Goal: Task Accomplishment & Management: Use online tool/utility

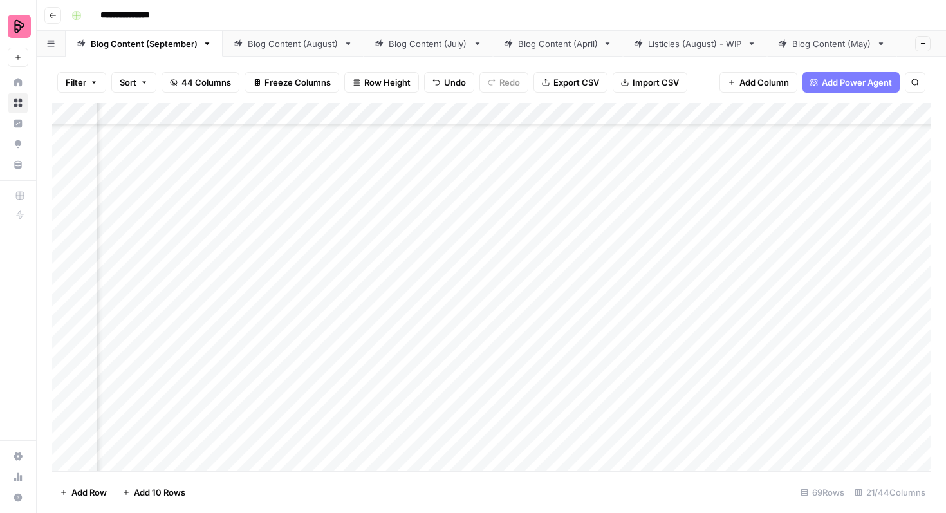
scroll to position [1775, 264]
click at [716, 233] on div "Add Column" at bounding box center [491, 287] width 878 height 368
click at [712, 234] on div "Add Column" at bounding box center [491, 287] width 878 height 368
click at [748, 449] on div "Add Column" at bounding box center [491, 287] width 878 height 368
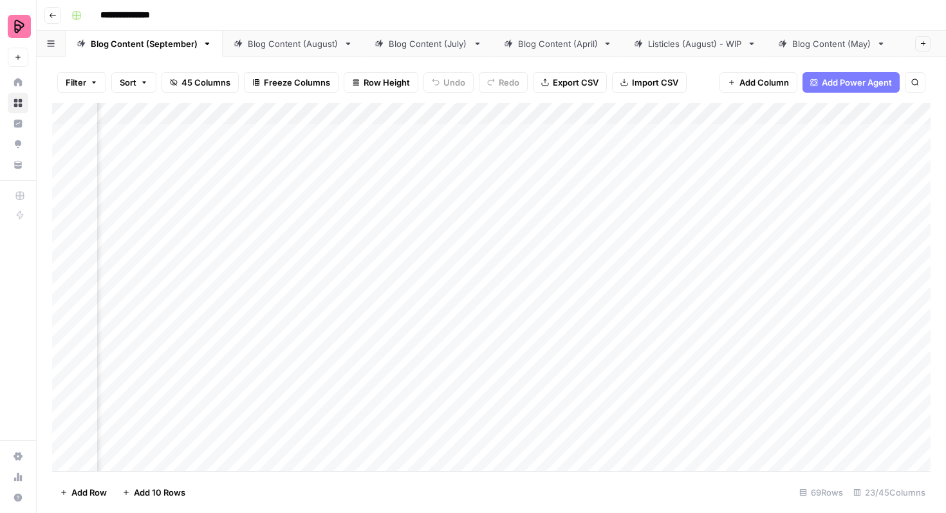
scroll to position [0, 0]
click at [133, 145] on div "Add Column" at bounding box center [491, 287] width 878 height 368
click at [634, 139] on div "Add Column" at bounding box center [491, 287] width 878 height 368
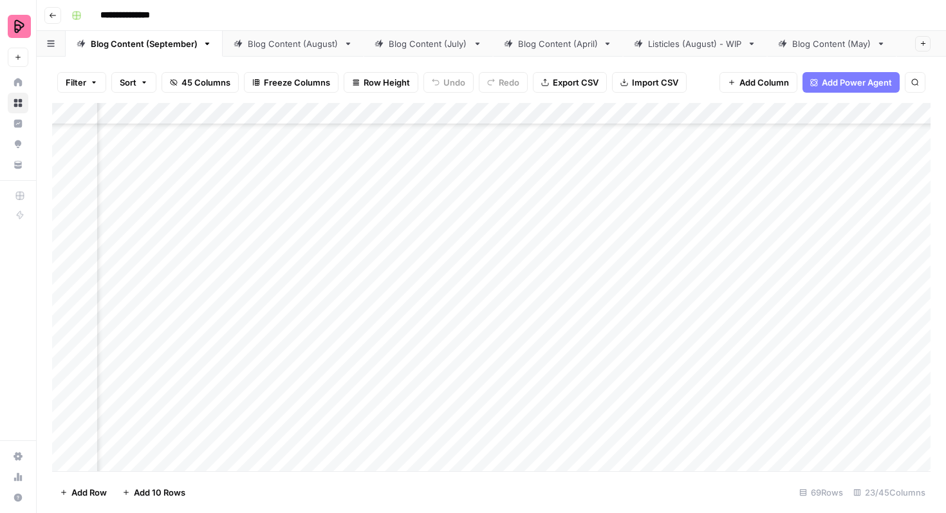
click at [447, 348] on div "Add Column" at bounding box center [491, 287] width 878 height 368
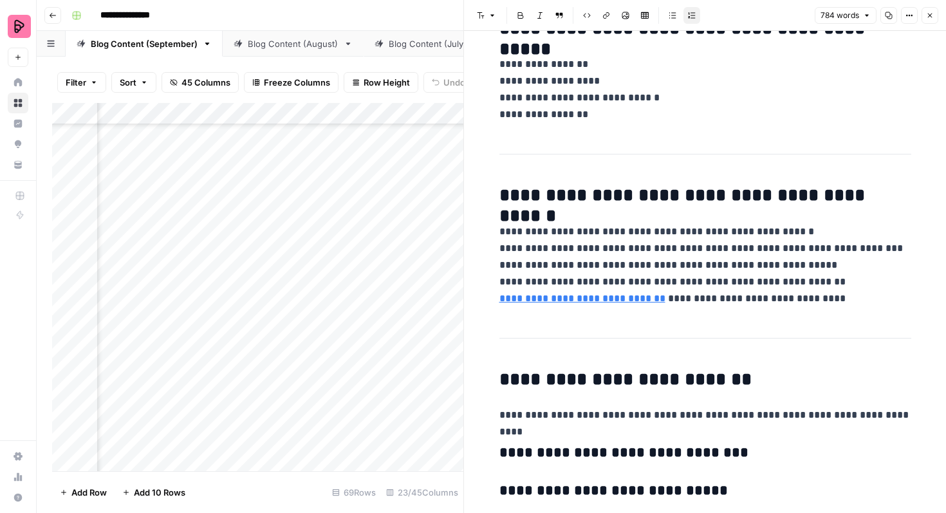
scroll to position [1559, 0]
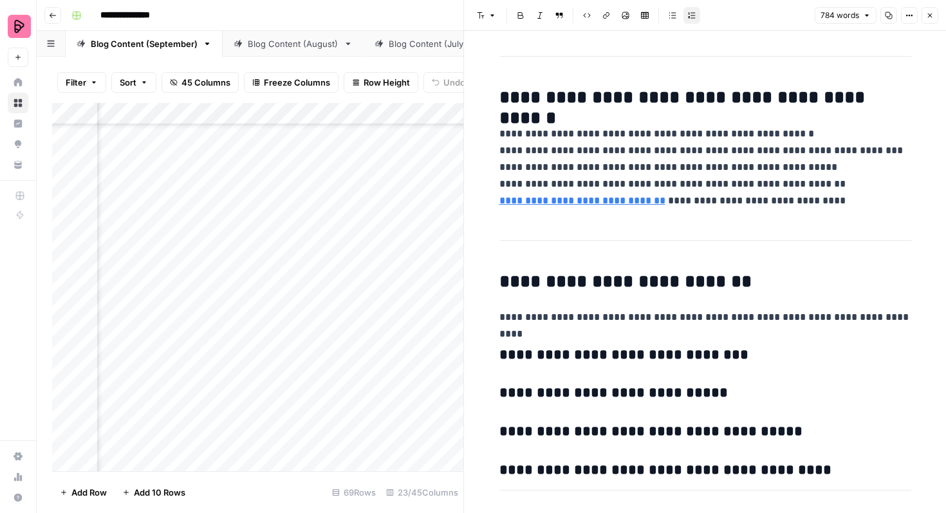
click at [933, 18] on icon "button" at bounding box center [930, 16] width 8 height 8
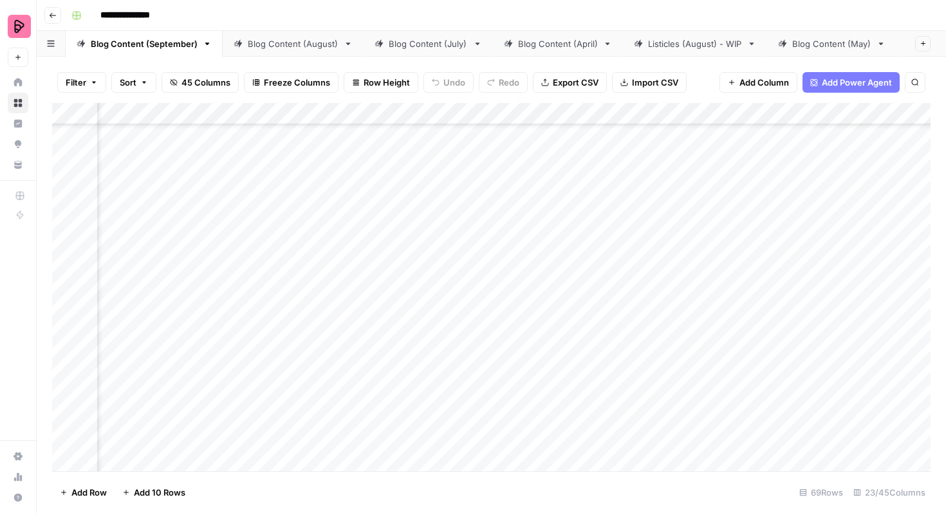
click at [633, 348] on div "Add Column" at bounding box center [491, 287] width 878 height 368
click at [313, 317] on div "Add Column" at bounding box center [491, 287] width 878 height 368
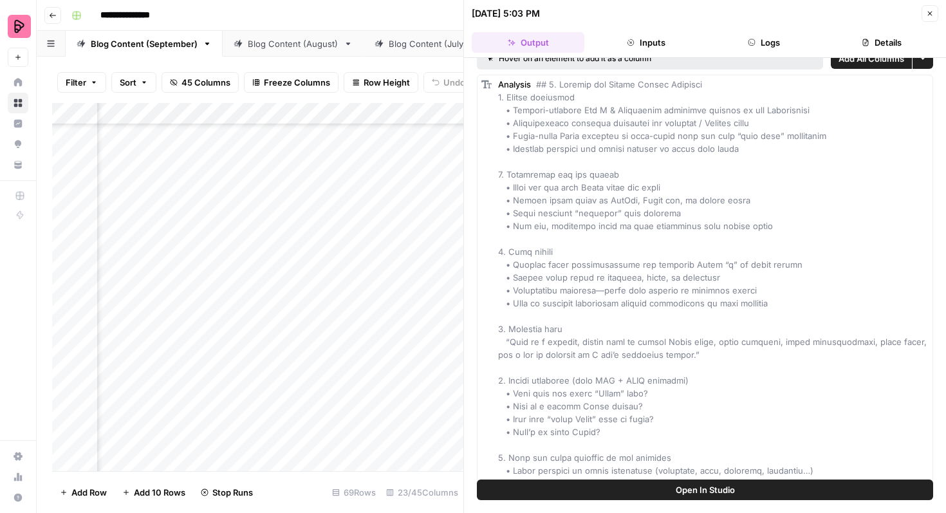
scroll to position [17, 0]
click at [928, 12] on icon "button" at bounding box center [930, 14] width 8 height 8
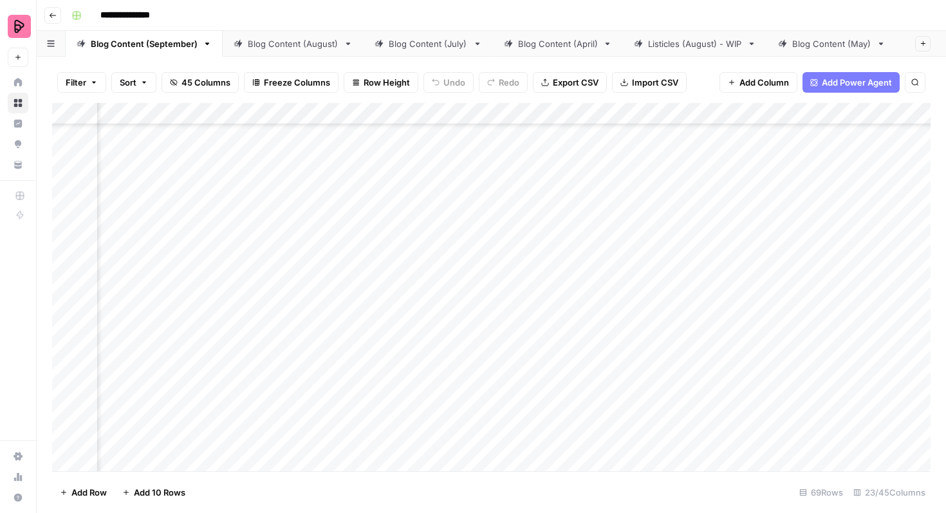
click at [445, 319] on div "Add Column" at bounding box center [491, 287] width 878 height 368
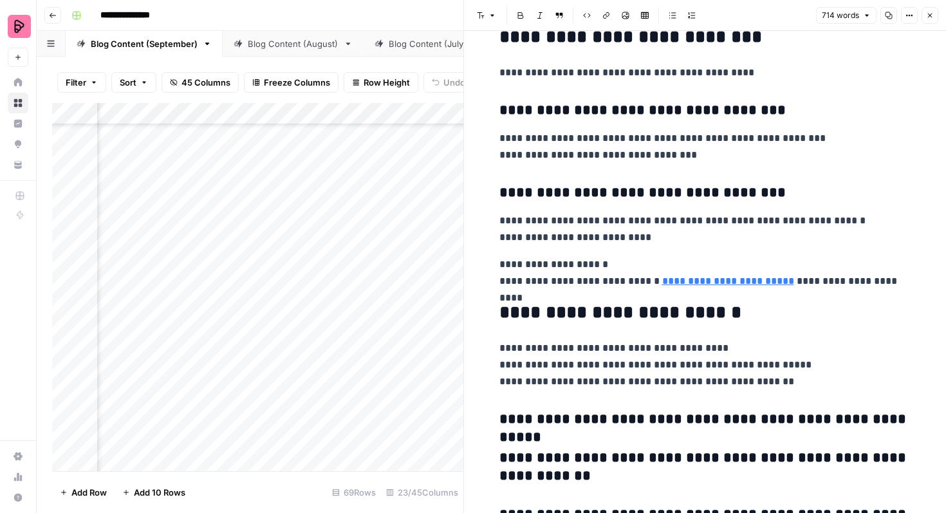
scroll to position [1470, 0]
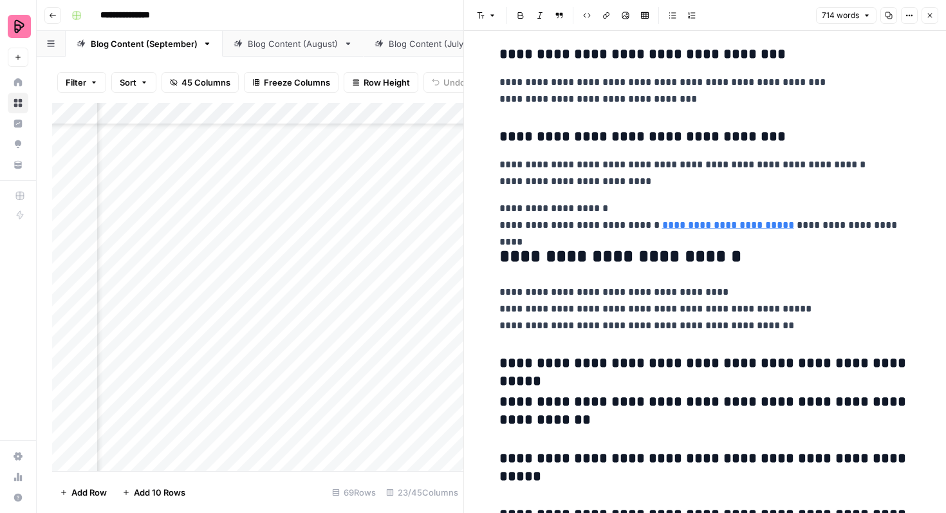
scroll to position [1527, 0]
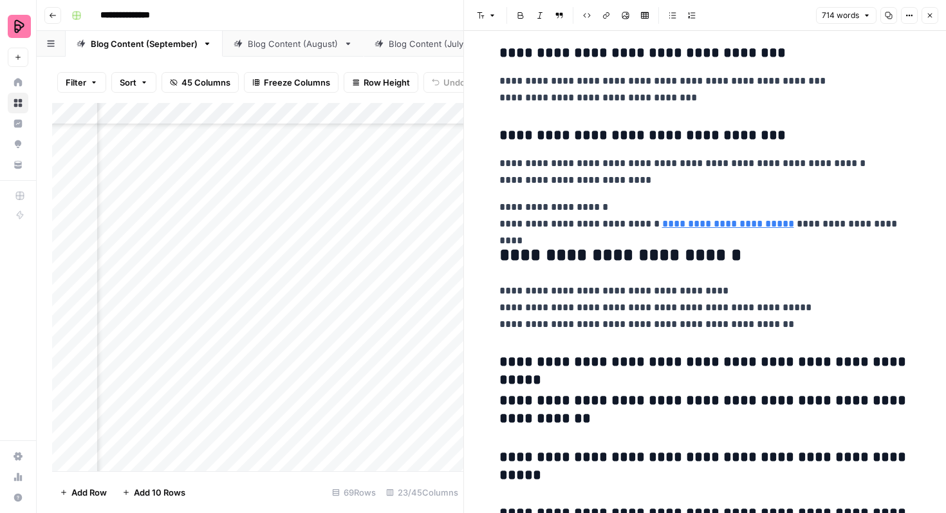
click at [933, 10] on button "Close" at bounding box center [930, 15] width 17 height 17
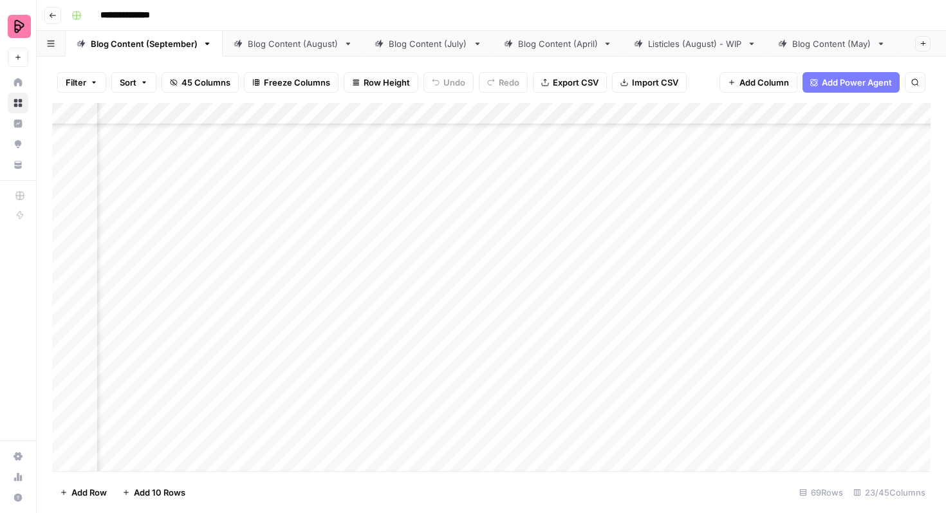
scroll to position [1760, 665]
click at [721, 317] on div "Add Column" at bounding box center [491, 287] width 878 height 368
click at [703, 317] on div "Add Column" at bounding box center [491, 287] width 878 height 368
click at [890, 320] on div "Add Column" at bounding box center [491, 287] width 878 height 368
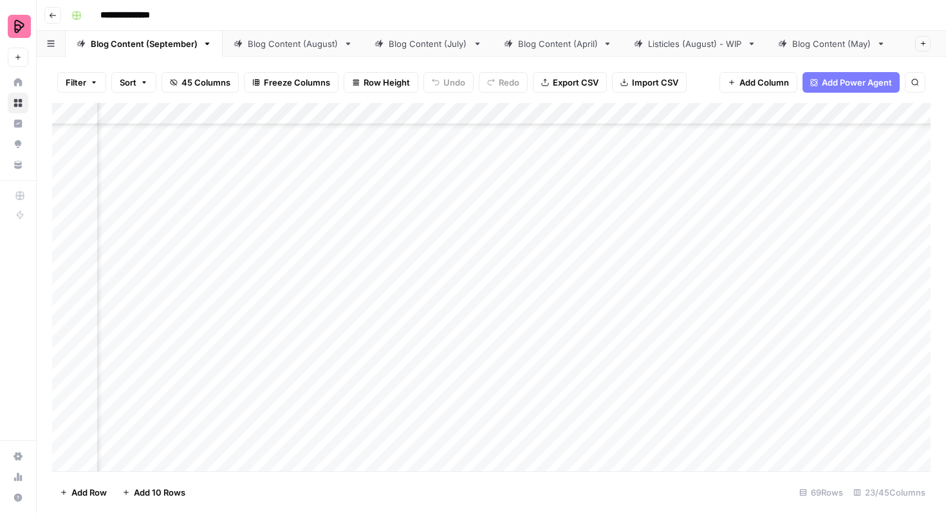
click at [765, 317] on div "Add Column" at bounding box center [491, 287] width 878 height 368
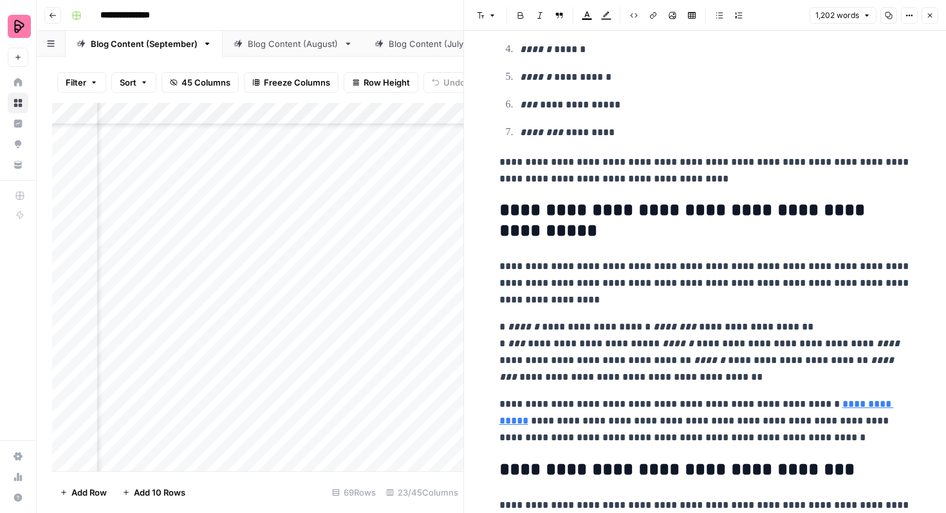
scroll to position [624, 0]
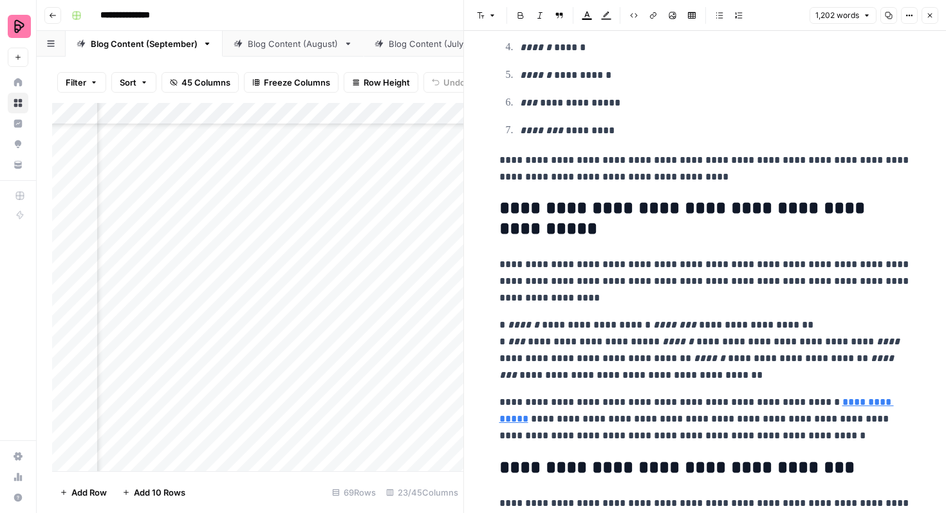
click at [628, 324] on p "**********" at bounding box center [705, 350] width 412 height 67
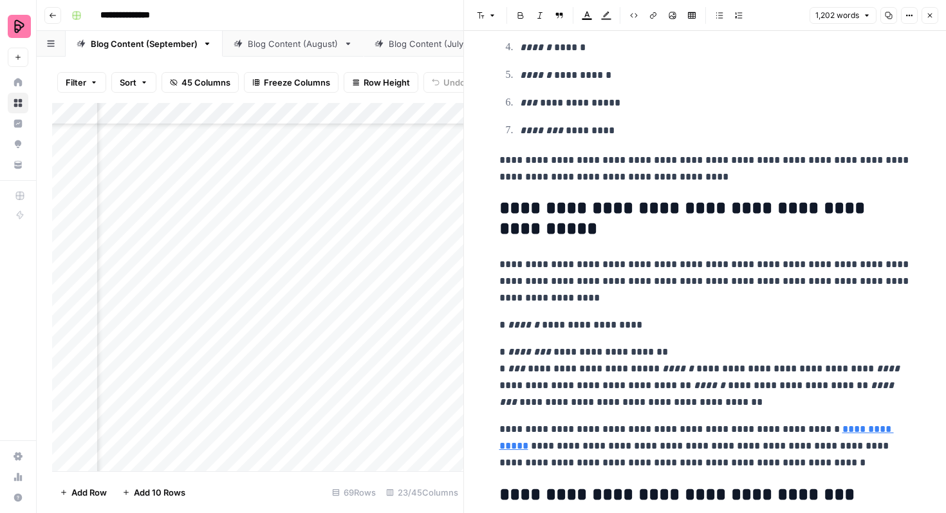
click at [633, 371] on p "**********" at bounding box center [705, 377] width 412 height 67
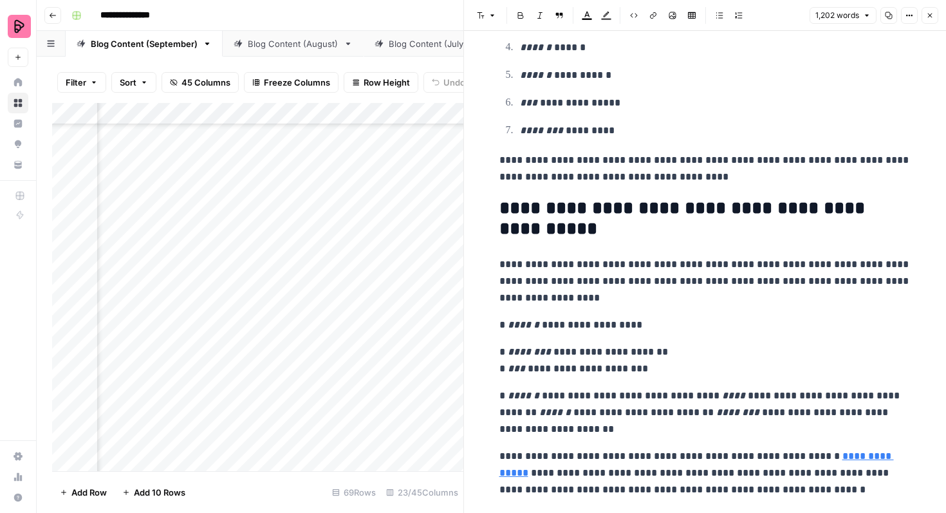
click at [691, 396] on p "**********" at bounding box center [705, 412] width 412 height 50
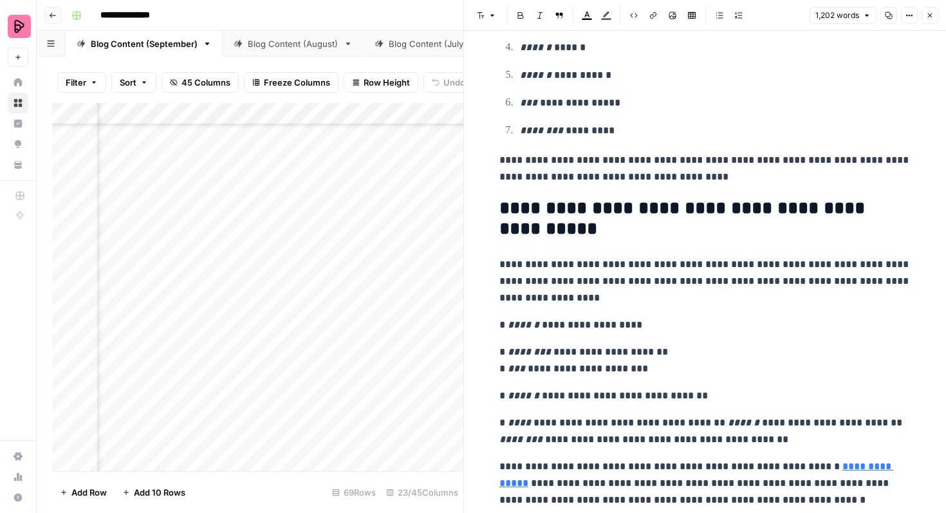
click at [698, 426] on p "**********" at bounding box center [705, 430] width 412 height 33
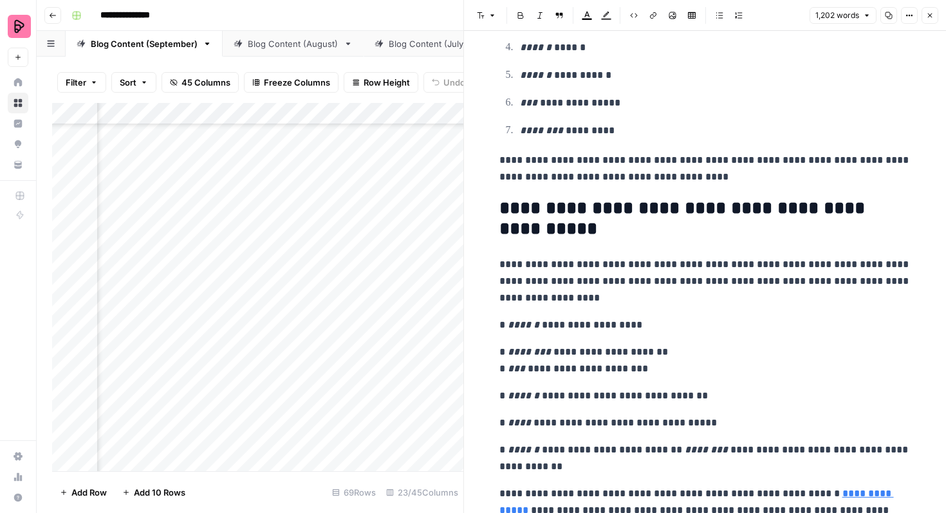
click at [654, 449] on p "**********" at bounding box center [705, 457] width 412 height 33
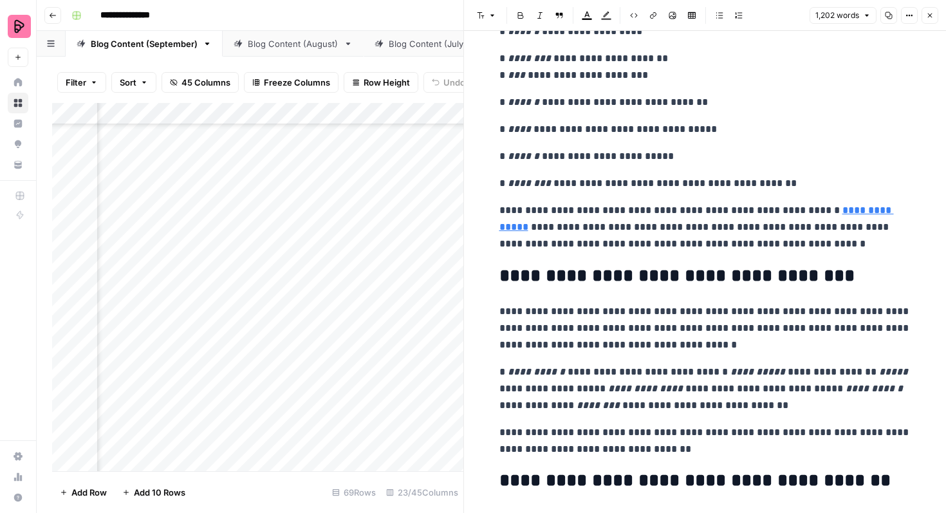
scroll to position [914, 0]
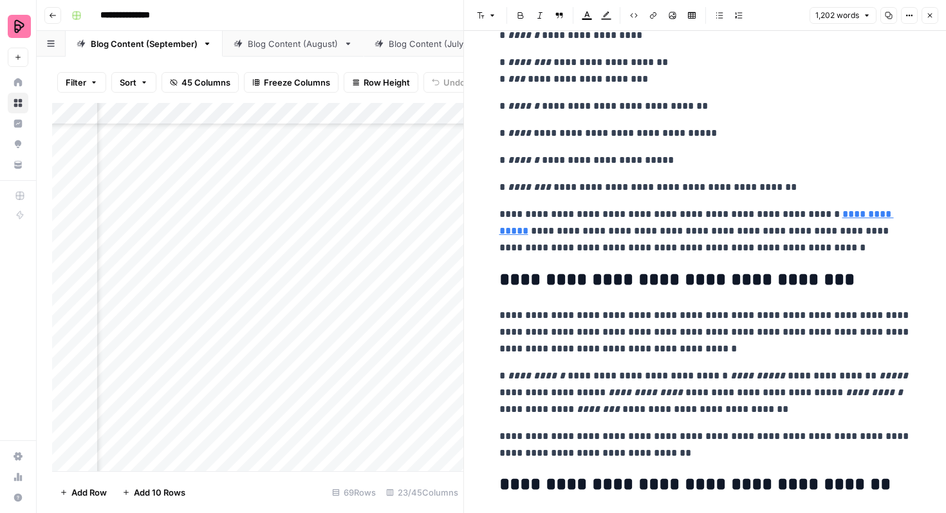
click at [712, 379] on p "**********" at bounding box center [705, 392] width 412 height 50
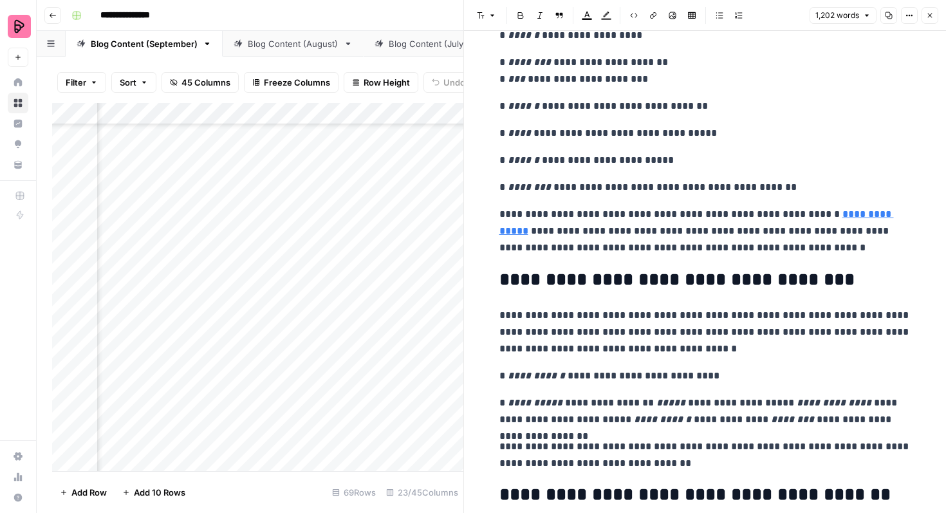
click at [634, 406] on p "**********" at bounding box center [705, 410] width 412 height 33
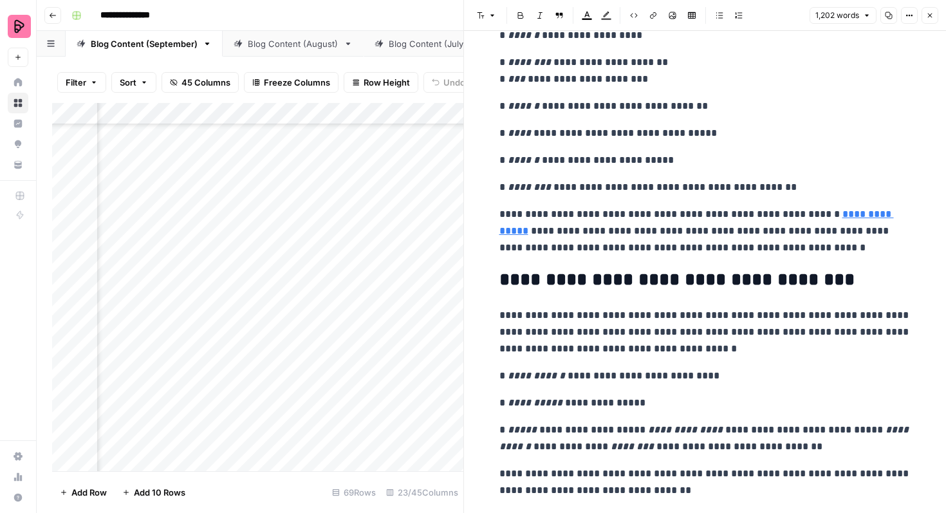
click at [621, 429] on p "**********" at bounding box center [705, 438] width 412 height 33
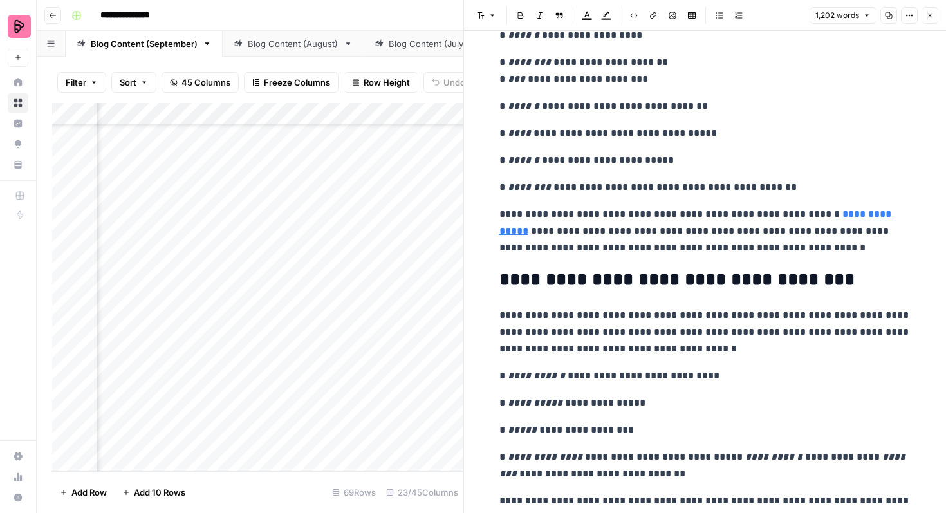
click at [707, 460] on p "**********" at bounding box center [705, 465] width 412 height 33
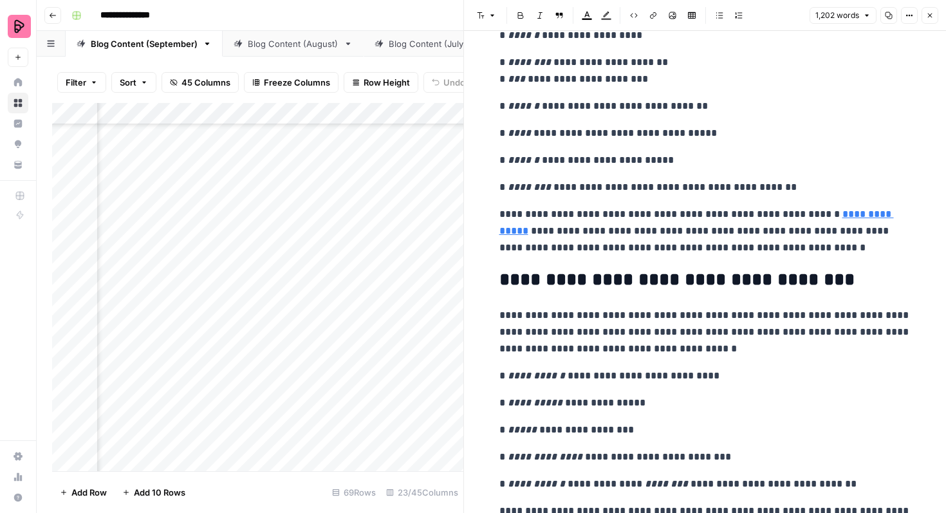
click at [635, 483] on p "**********" at bounding box center [705, 484] width 412 height 17
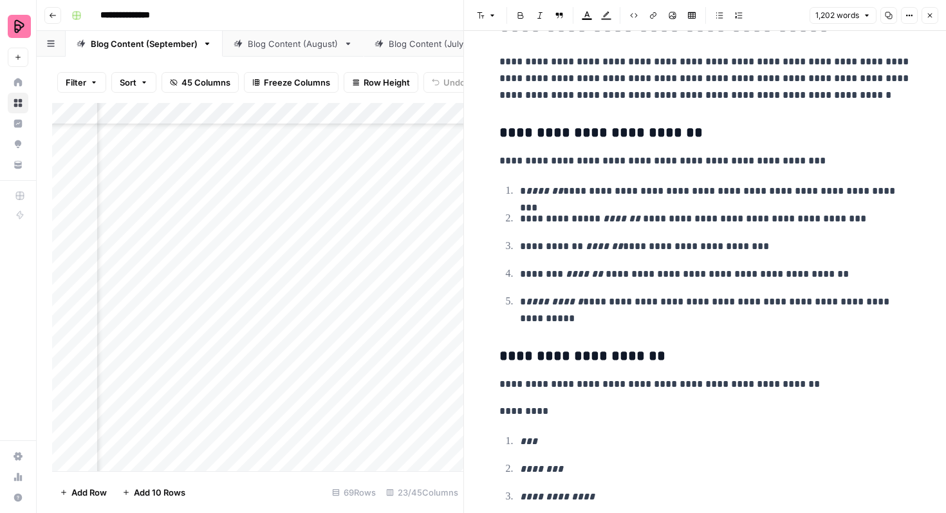
scroll to position [1879, 0]
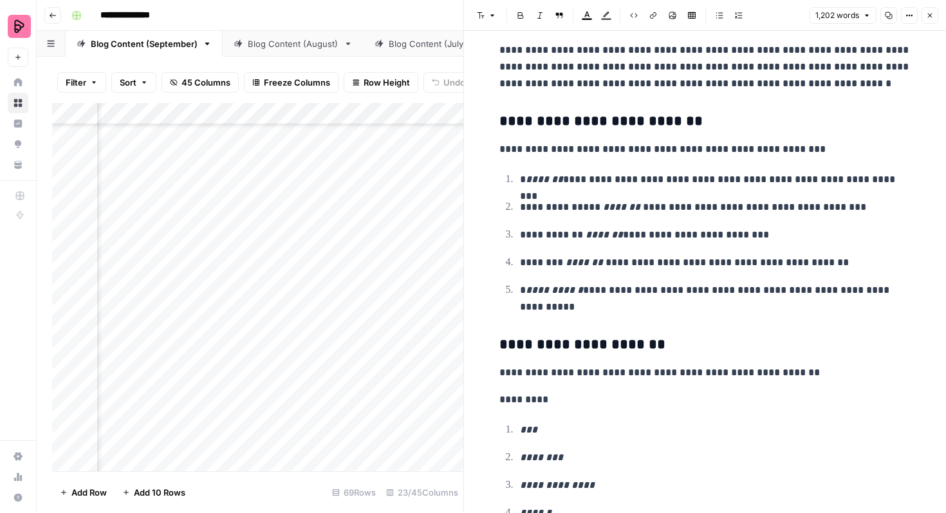
click at [932, 17] on icon "button" at bounding box center [930, 16] width 5 height 5
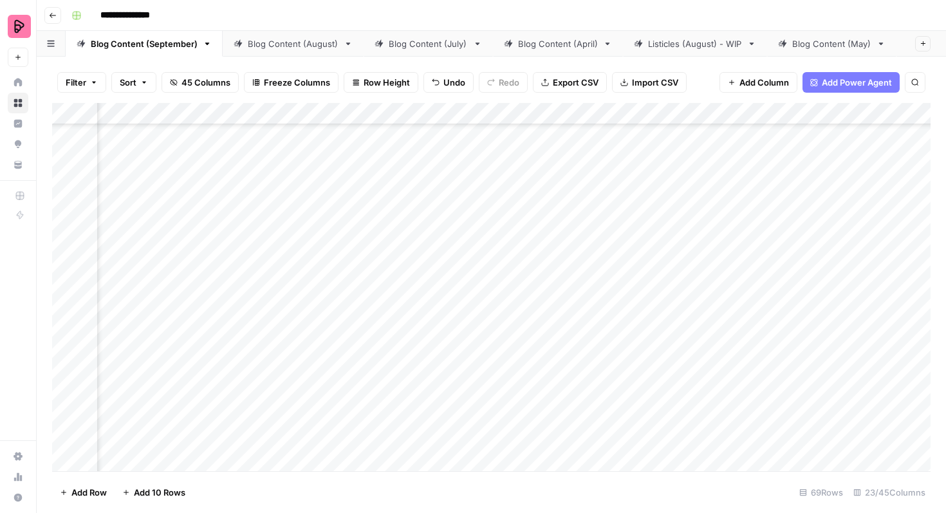
click at [748, 317] on div "Add Column" at bounding box center [491, 287] width 878 height 368
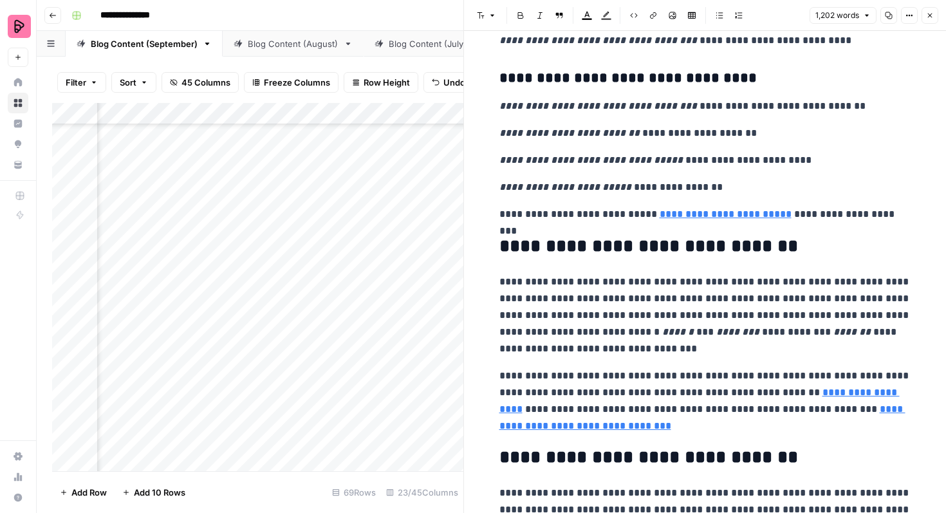
scroll to position [2673, 0]
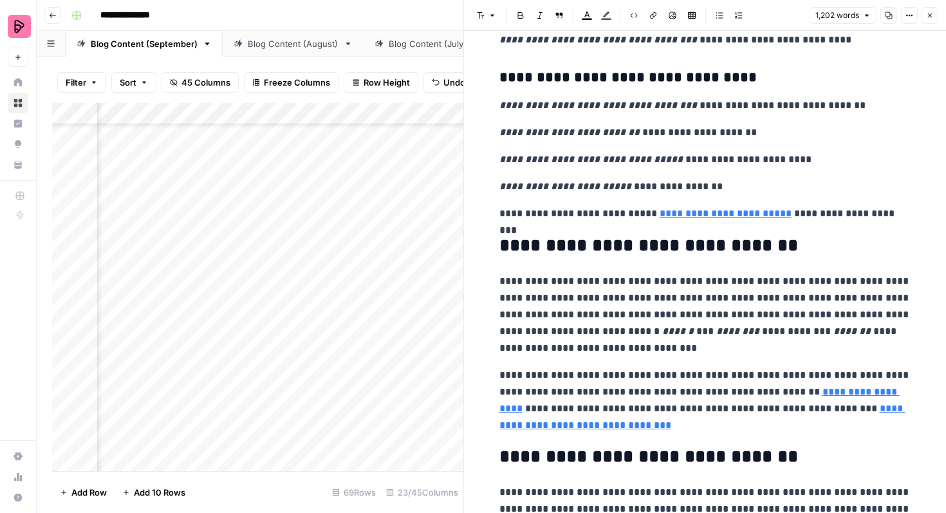
click at [931, 21] on button "Close" at bounding box center [930, 15] width 17 height 17
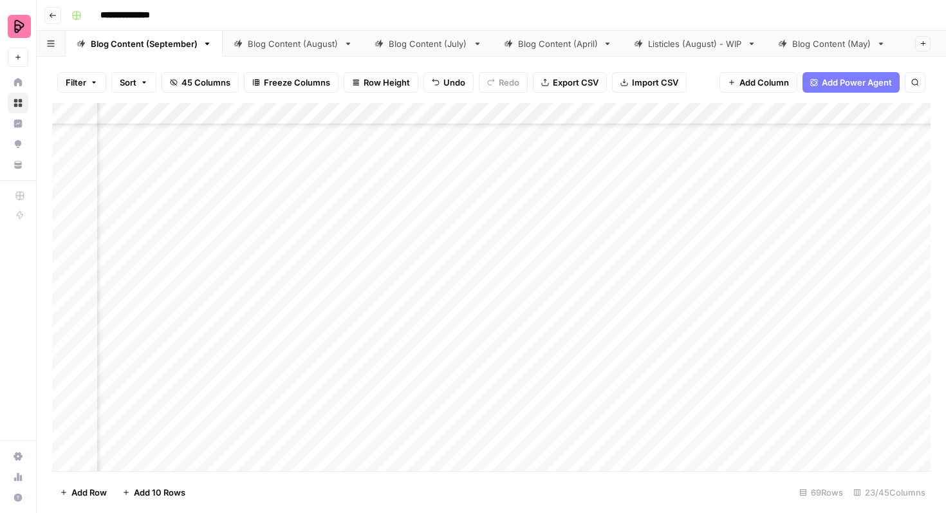
scroll to position [1842, 294]
click at [452, 300] on div "Add Column" at bounding box center [491, 287] width 878 height 368
click at [450, 333] on div "Add Column" at bounding box center [491, 287] width 878 height 368
click at [449, 369] on div "Add Column" at bounding box center [491, 287] width 878 height 368
click at [501, 235] on div "Add Column" at bounding box center [491, 287] width 878 height 368
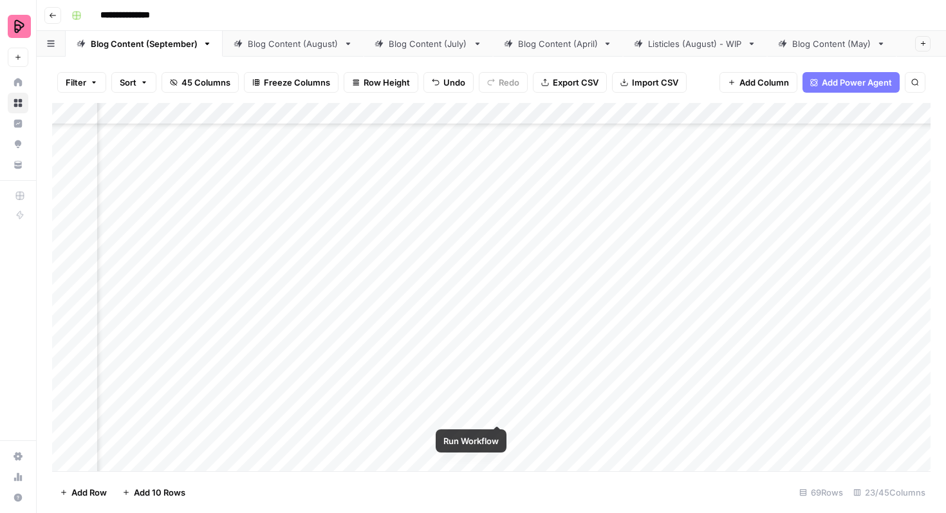
click at [498, 400] on div "Add Column" at bounding box center [491, 287] width 878 height 368
click at [584, 86] on span "Export CSV" at bounding box center [576, 82] width 46 height 13
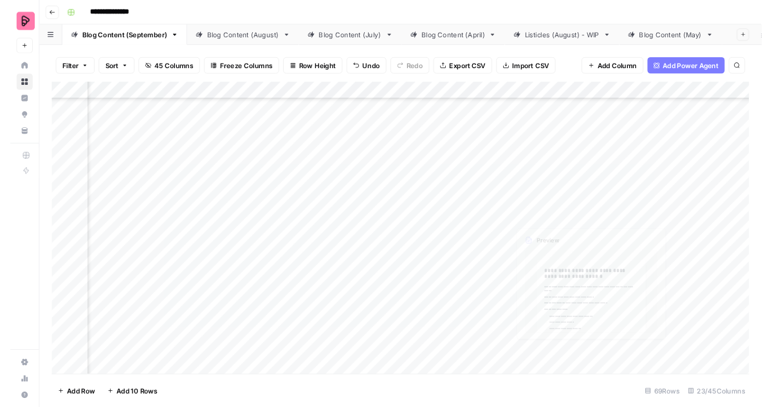
scroll to position [1983, 294]
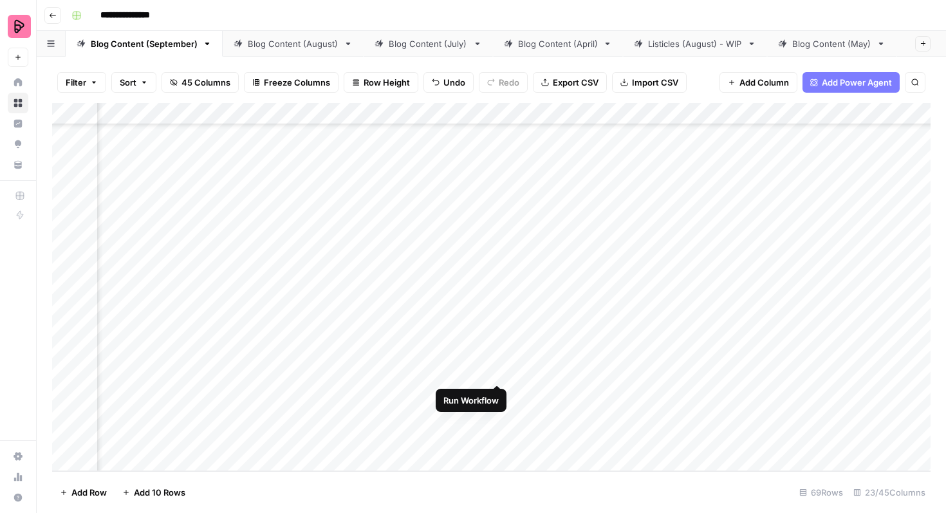
click at [496, 360] on div "Add Column" at bounding box center [491, 287] width 878 height 368
click at [383, 237] on div "Add Column" at bounding box center [491, 287] width 878 height 368
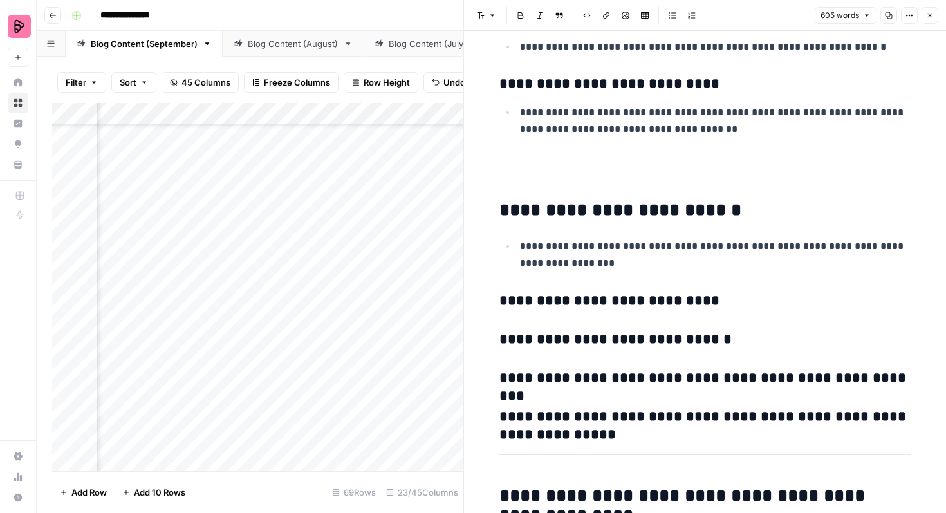
scroll to position [1456, 0]
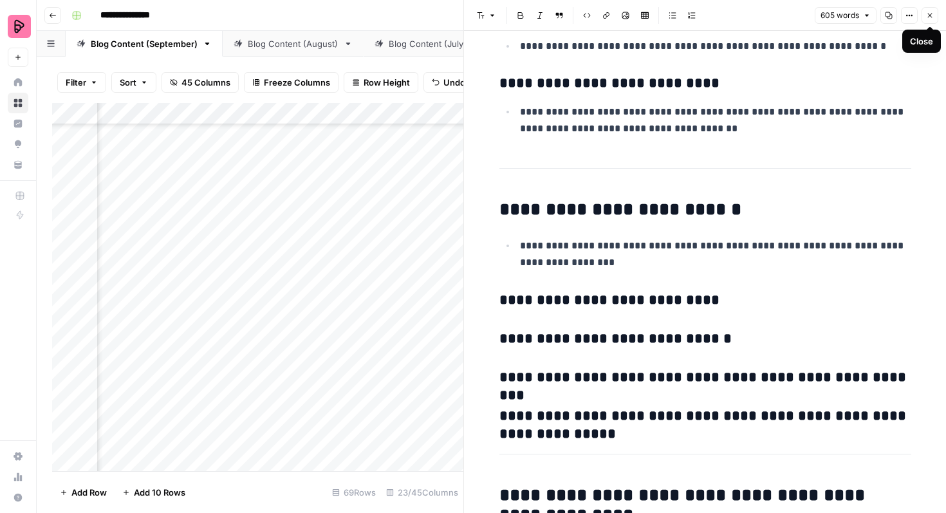
click at [932, 17] on icon "button" at bounding box center [930, 16] width 8 height 8
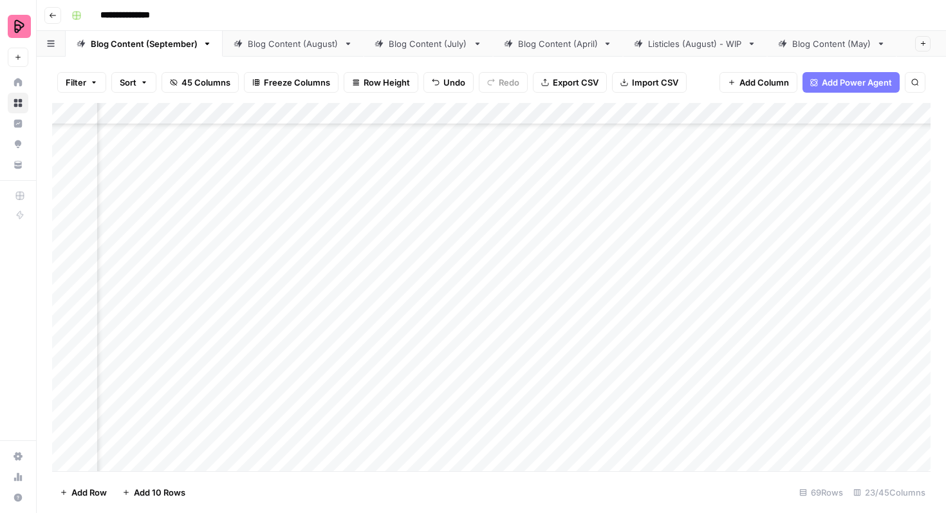
click at [569, 236] on div "Add Column" at bounding box center [491, 287] width 878 height 368
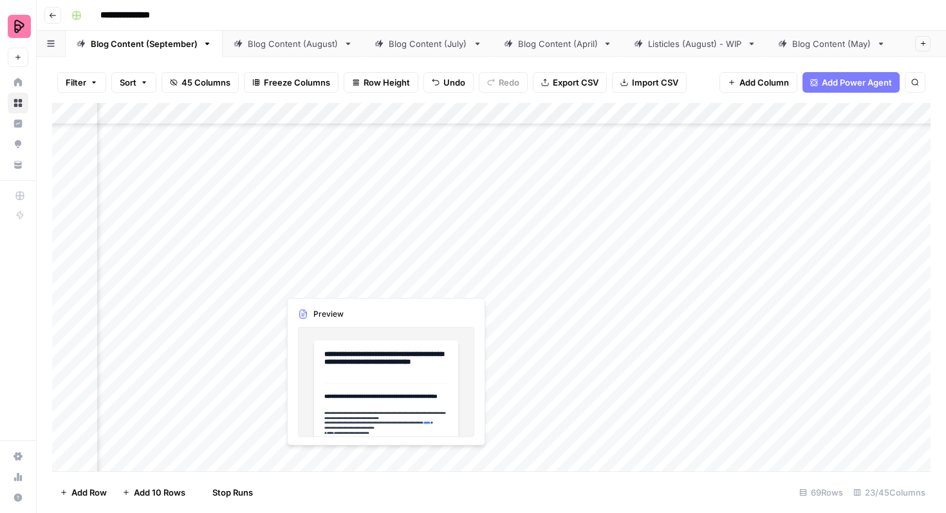
click at [384, 272] on div "Add Column" at bounding box center [491, 287] width 878 height 368
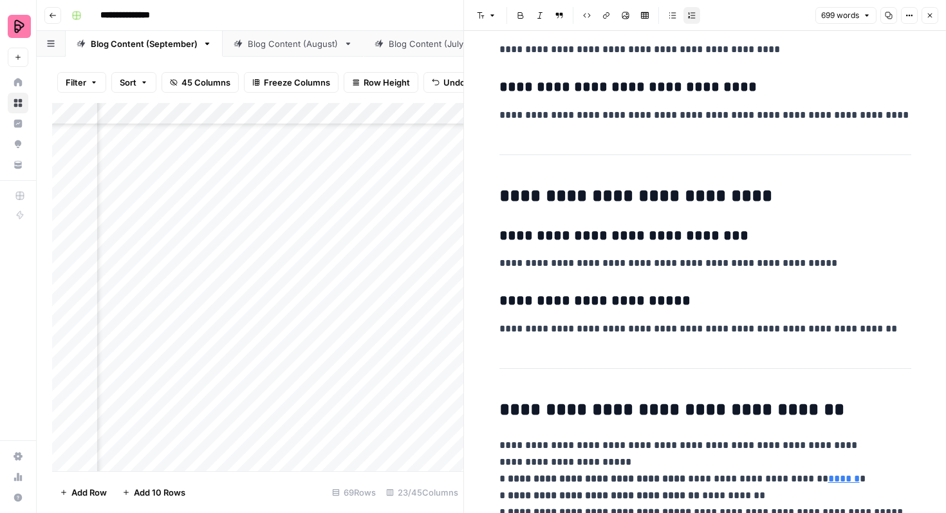
scroll to position [1910, 0]
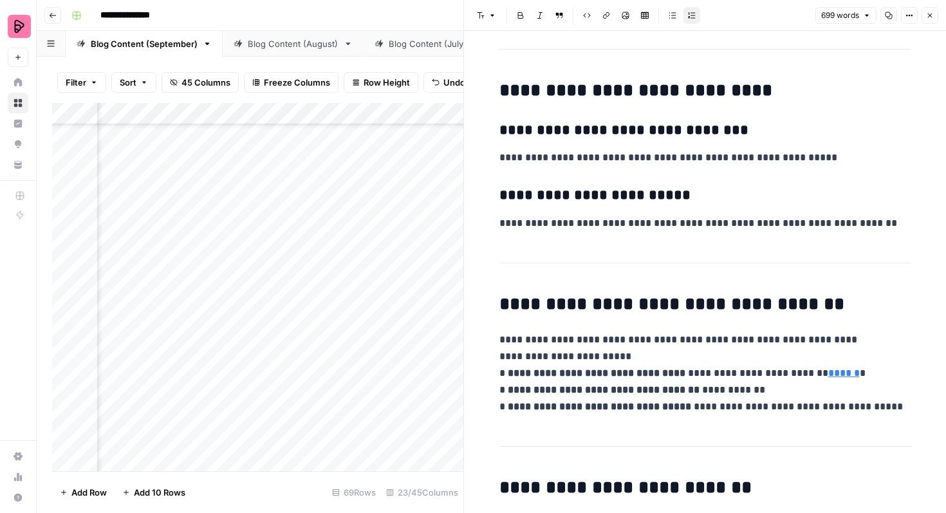
click at [723, 201] on h3 "**********" at bounding box center [705, 196] width 412 height 18
type input "gen z"
click at [874, 20] on icon "button" at bounding box center [877, 20] width 6 height 6
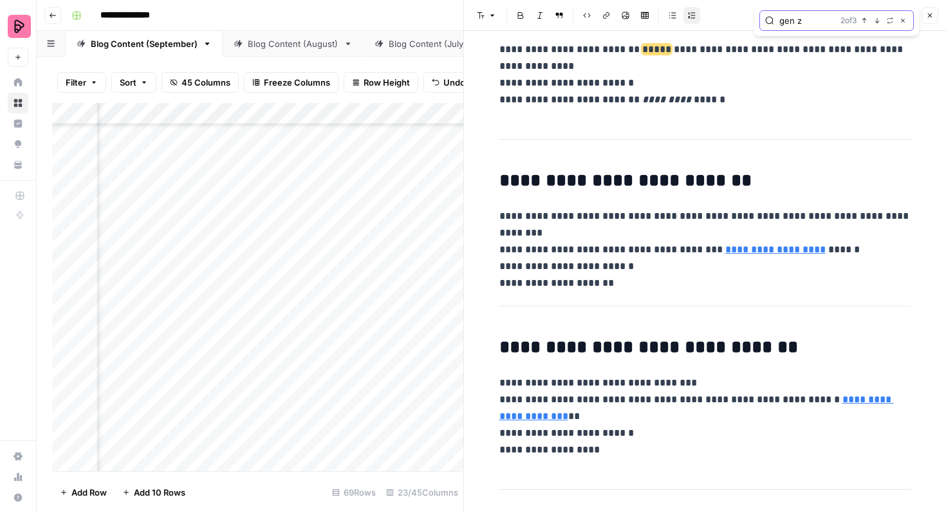
scroll to position [1055, 0]
click at [874, 20] on icon "button" at bounding box center [877, 20] width 6 height 6
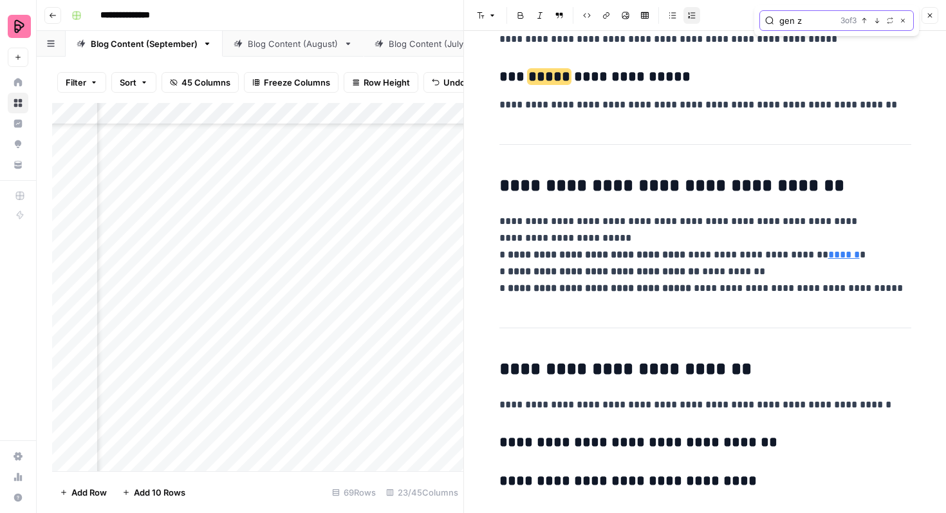
scroll to position [2054, 0]
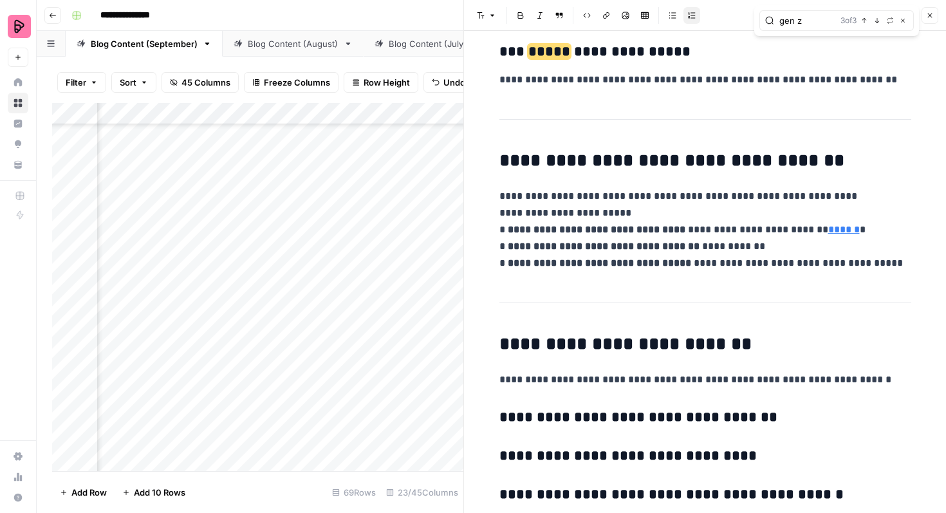
click at [933, 19] on button "Close" at bounding box center [930, 15] width 17 height 17
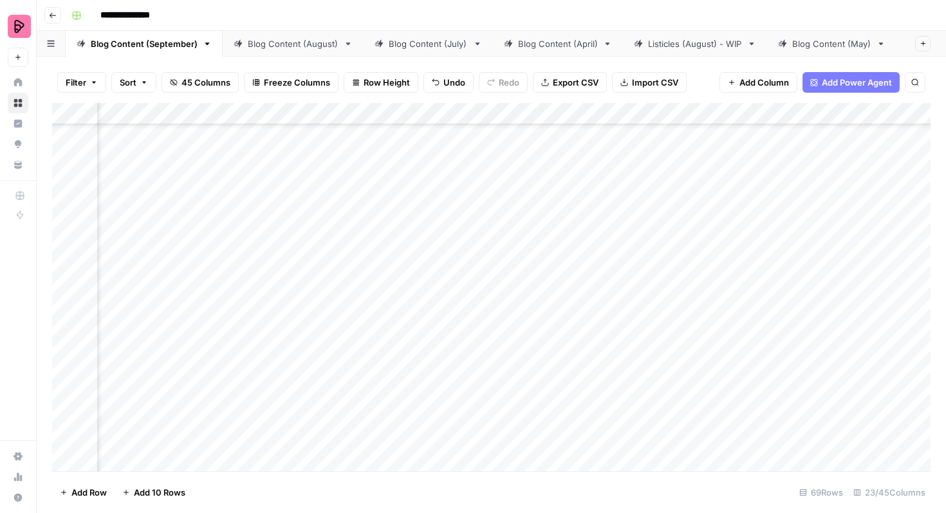
click at [568, 268] on div "Add Column" at bounding box center [491, 287] width 878 height 368
click at [380, 301] on div "Add Column" at bounding box center [491, 287] width 878 height 368
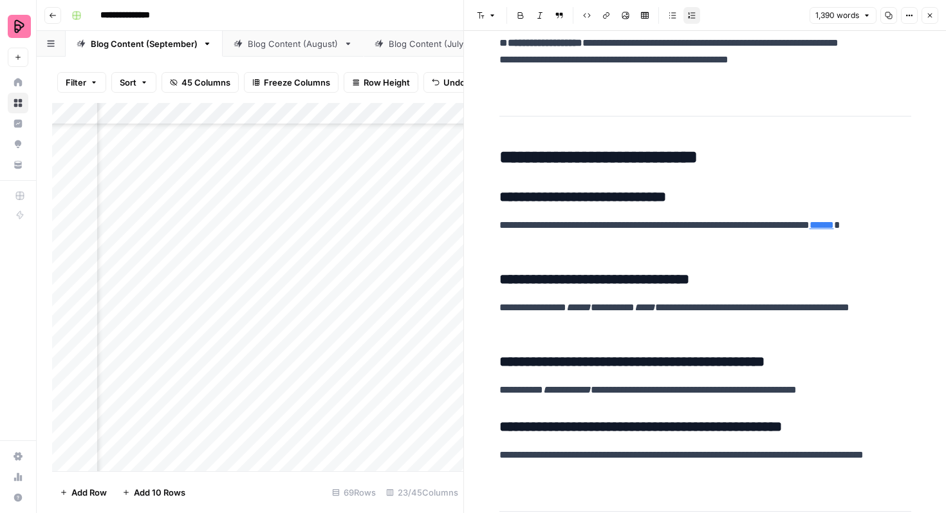
scroll to position [3188, 0]
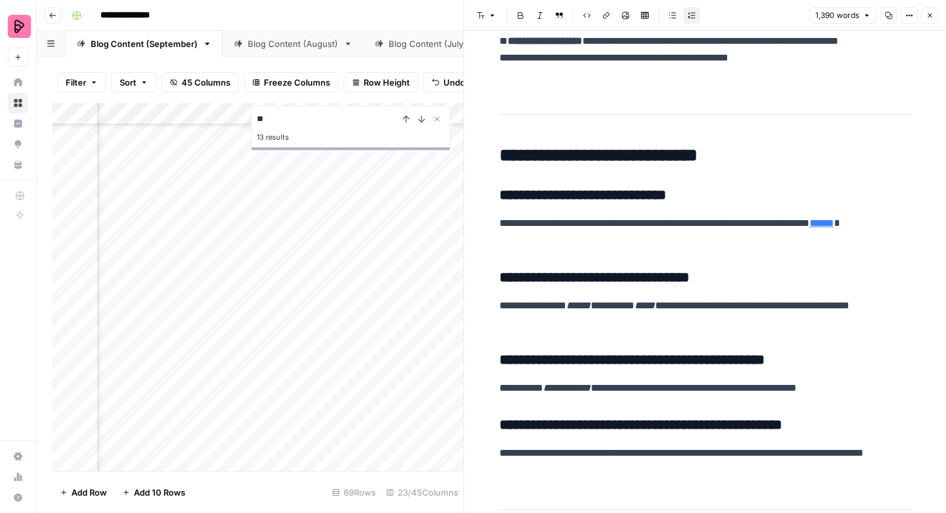
type input "*"
click at [770, 158] on h2 "**********" at bounding box center [705, 155] width 412 height 21
type input "gen"
click at [927, 19] on button "Close" at bounding box center [930, 15] width 17 height 17
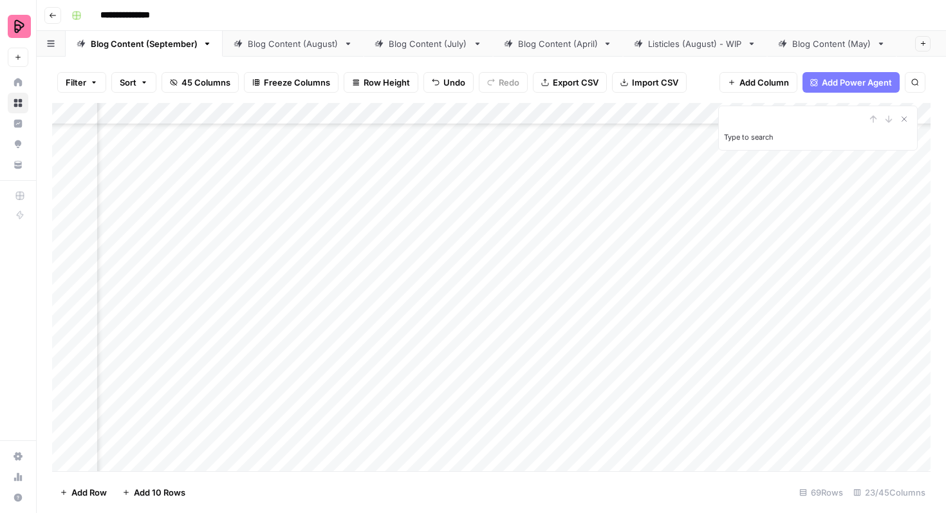
click at [493, 339] on div "Add Column" at bounding box center [491, 287] width 878 height 368
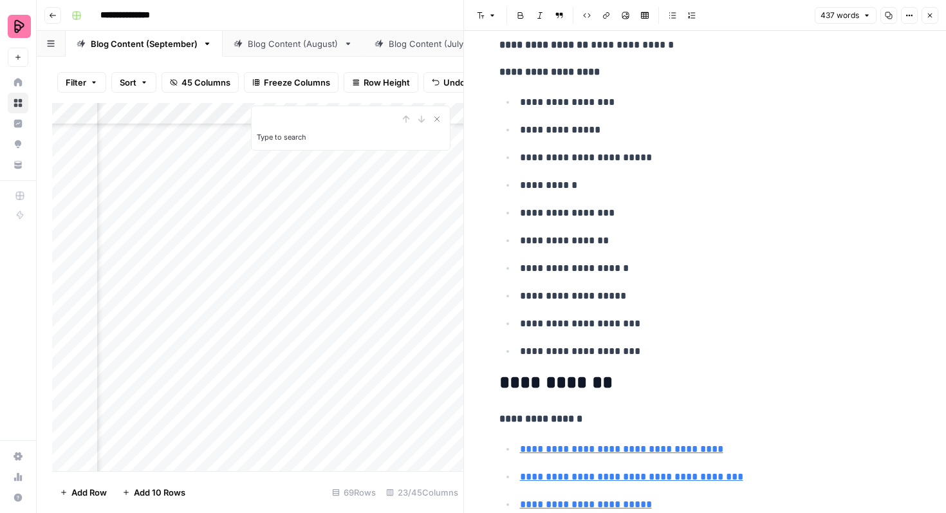
scroll to position [127, 0]
click at [685, 297] on p "**********" at bounding box center [715, 295] width 391 height 17
type input "gen z"
click at [874, 23] on icon "button" at bounding box center [877, 20] width 6 height 6
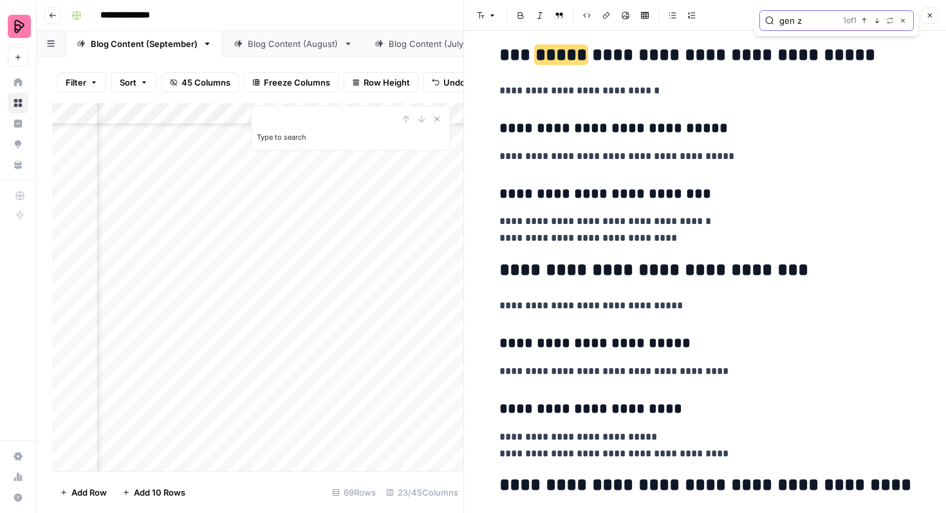
scroll to position [1341, 0]
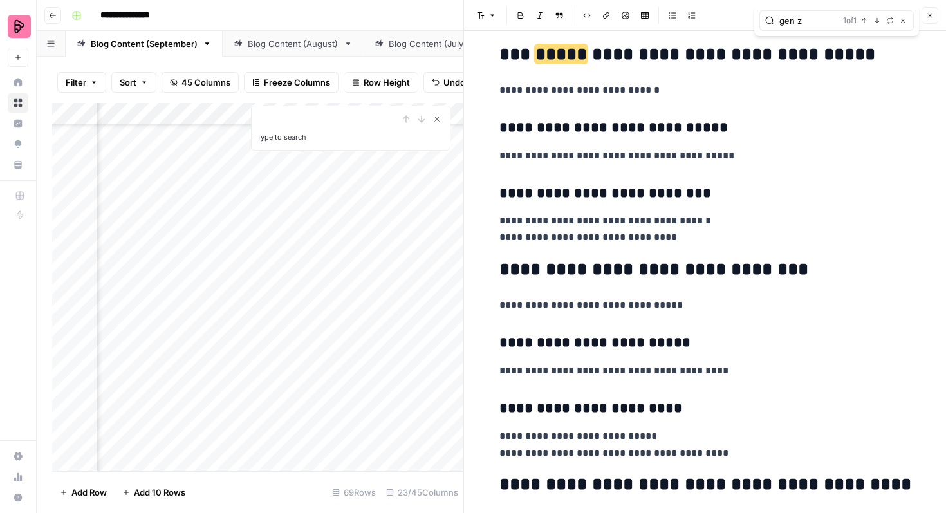
click at [934, 17] on button "Close" at bounding box center [930, 15] width 17 height 17
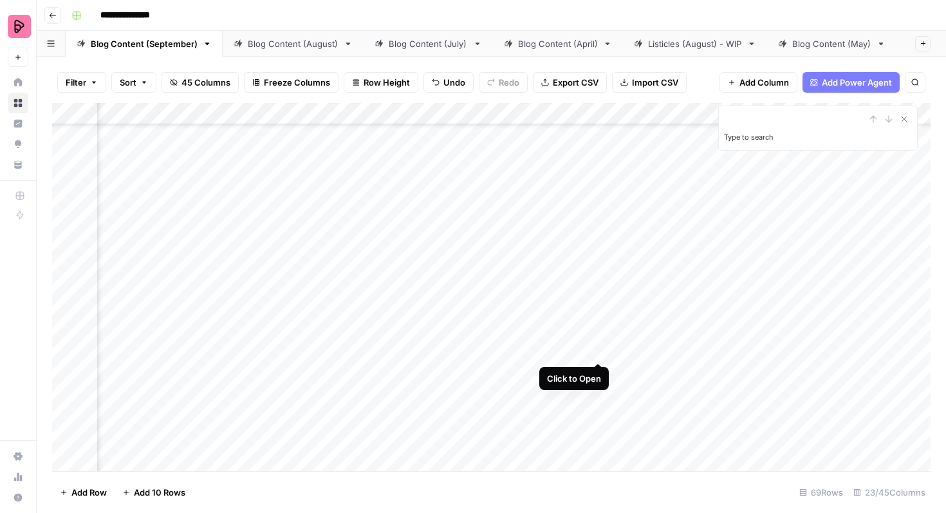
click at [598, 340] on div "Add Column" at bounding box center [491, 287] width 878 height 368
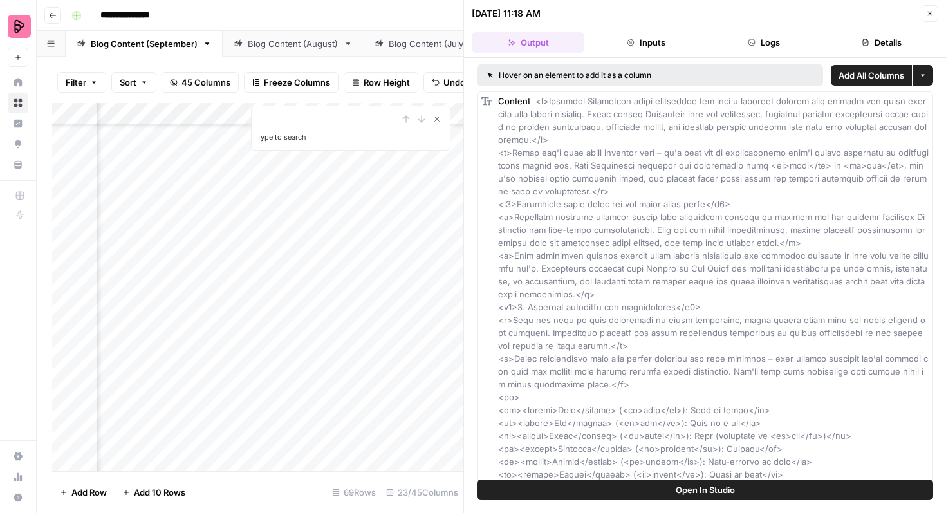
click at [933, 11] on icon "button" at bounding box center [930, 14] width 8 height 8
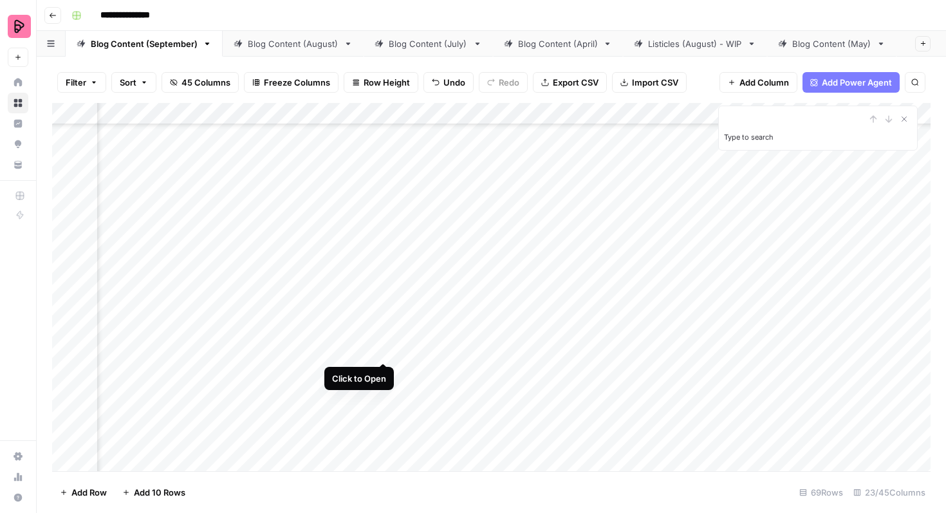
click at [382, 337] on div "Add Column" at bounding box center [491, 287] width 878 height 368
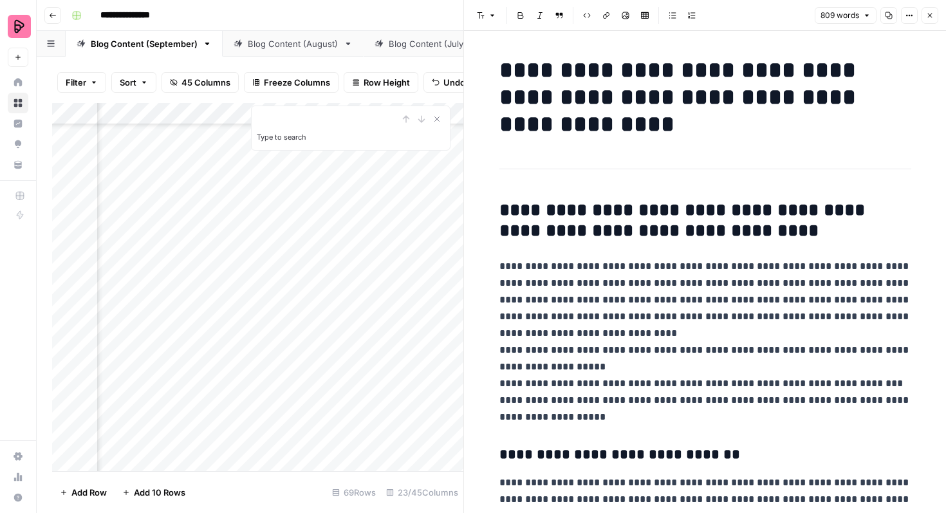
click at [757, 234] on h2 "**********" at bounding box center [705, 220] width 412 height 41
type input "gen"
click at [877, 30] on icon "button" at bounding box center [877, 33] width 6 height 6
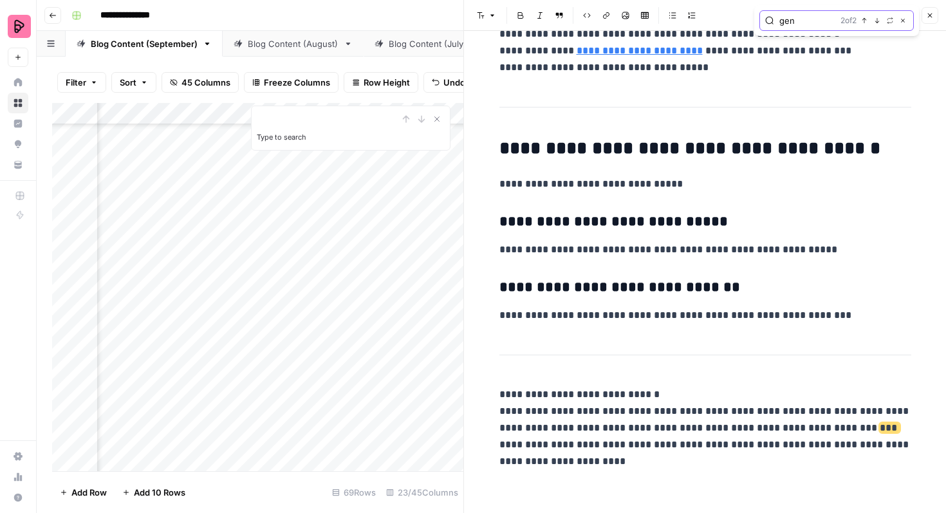
scroll to position [2497, 0]
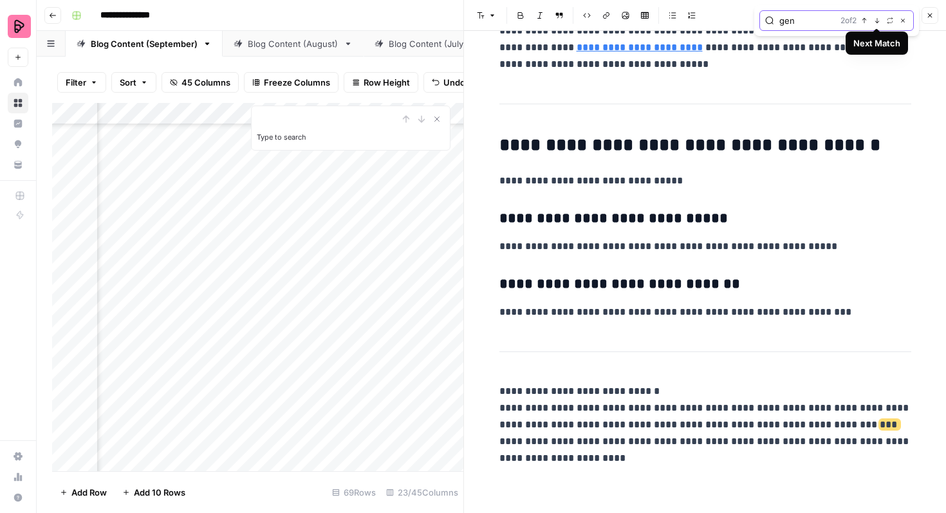
click at [877, 22] on icon "button" at bounding box center [877, 20] width 5 height 5
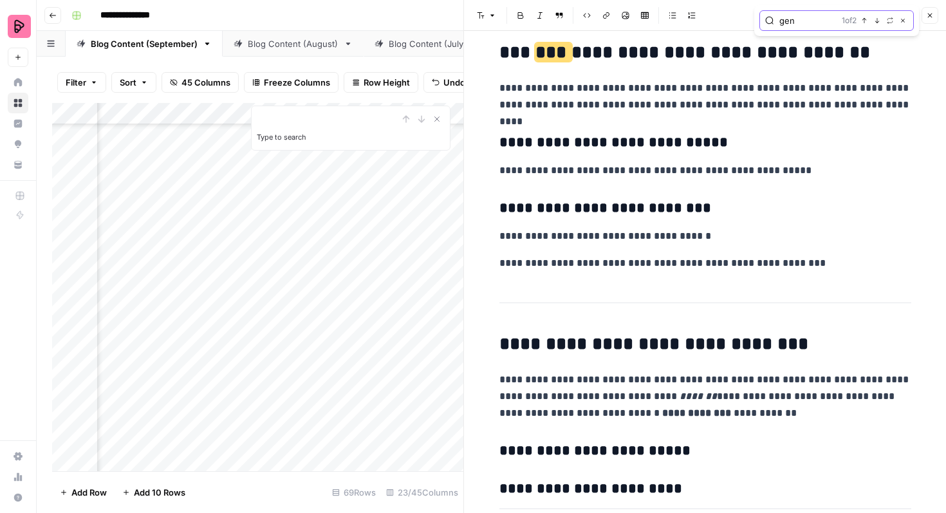
scroll to position [1120, 0]
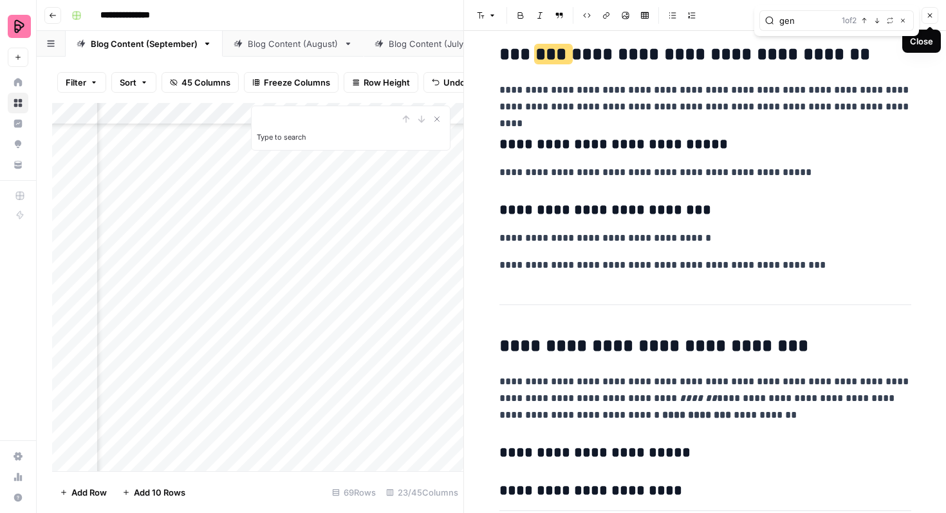
click at [929, 15] on icon "button" at bounding box center [930, 16] width 5 height 5
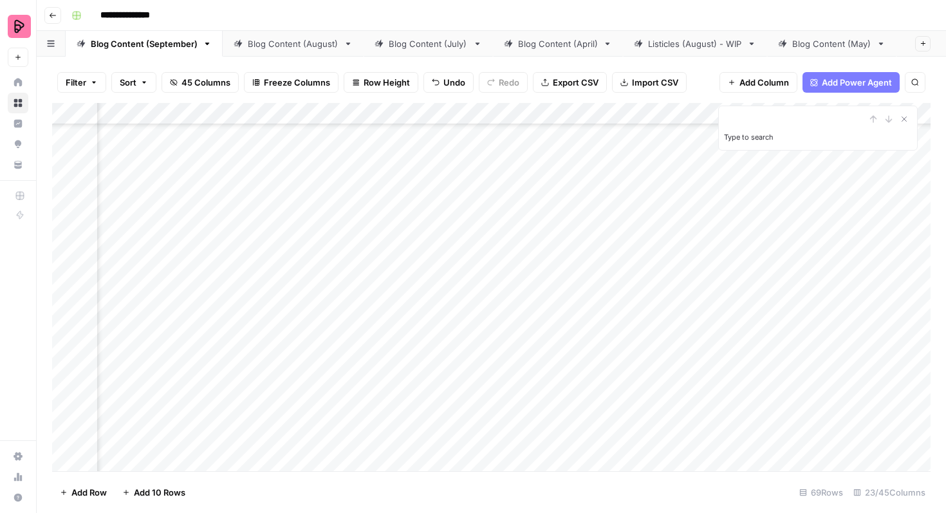
scroll to position [1905, 782]
click at [357, 337] on div "Add Column" at bounding box center [491, 287] width 878 height 368
click at [680, 205] on div "Add Column" at bounding box center [491, 287] width 878 height 368
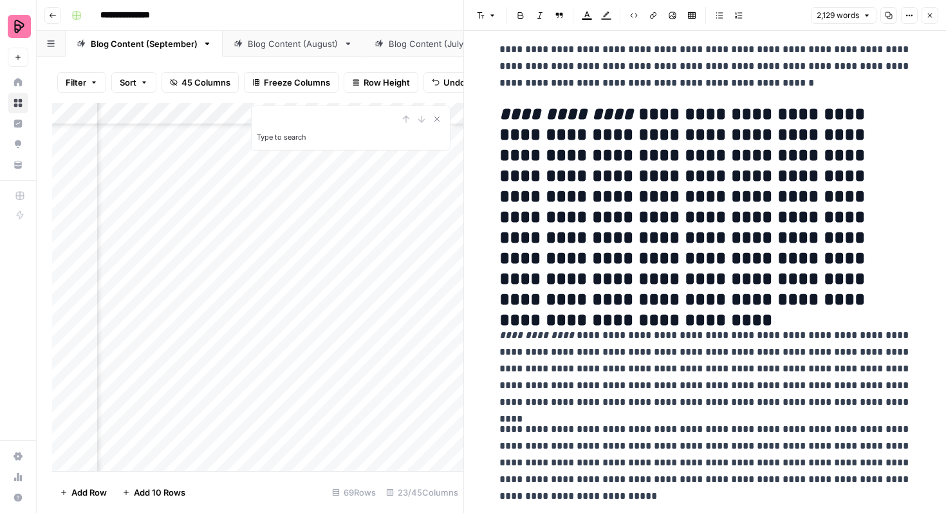
scroll to position [80, 0]
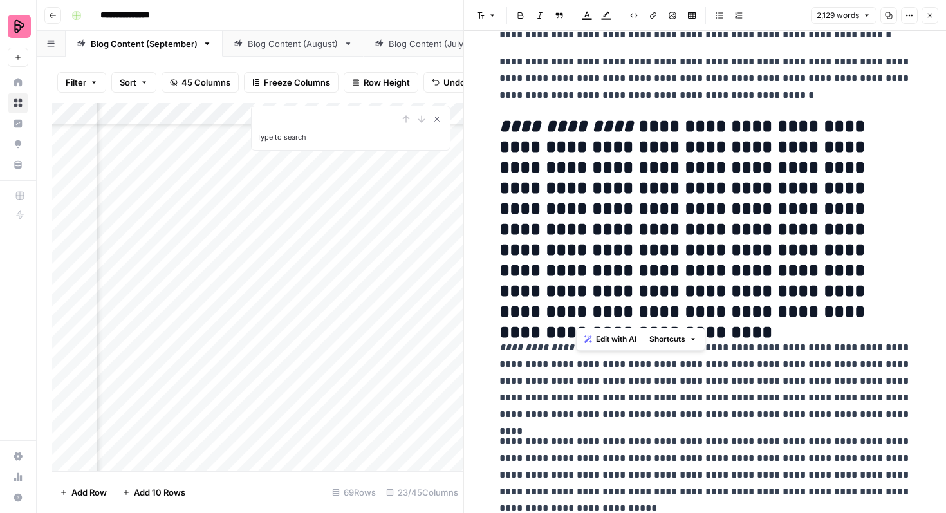
drag, startPoint x: 795, startPoint y: 315, endPoint x: 573, endPoint y: 150, distance: 276.3
click at [574, 151] on h2 "**********" at bounding box center [705, 218] width 412 height 205
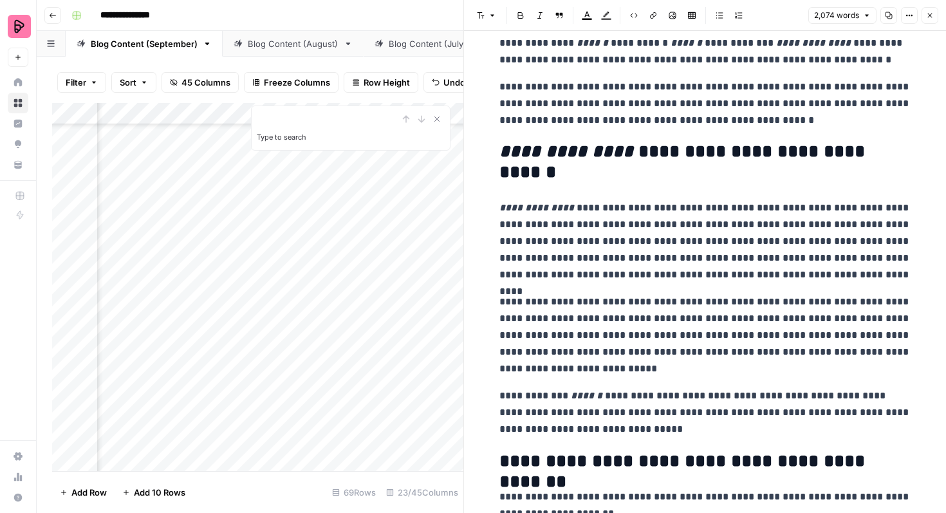
scroll to position [56, 0]
click at [927, 14] on icon "button" at bounding box center [930, 16] width 8 height 8
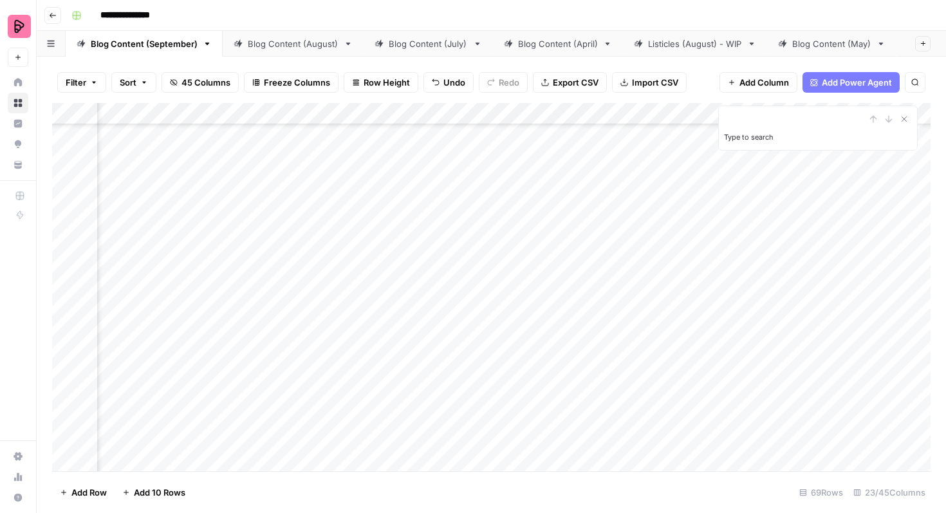
scroll to position [1904, 638]
click at [550, 211] on div "Add Column" at bounding box center [491, 287] width 878 height 368
click at [564, 213] on div "Add Column" at bounding box center [491, 287] width 878 height 368
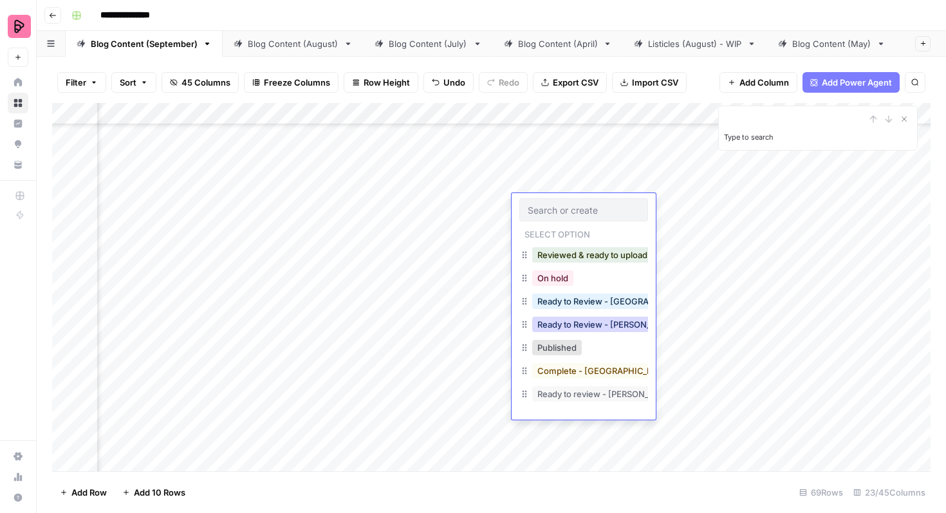
click at [585, 317] on button "Ready to Review - [PERSON_NAME]" at bounding box center [608, 324] width 152 height 15
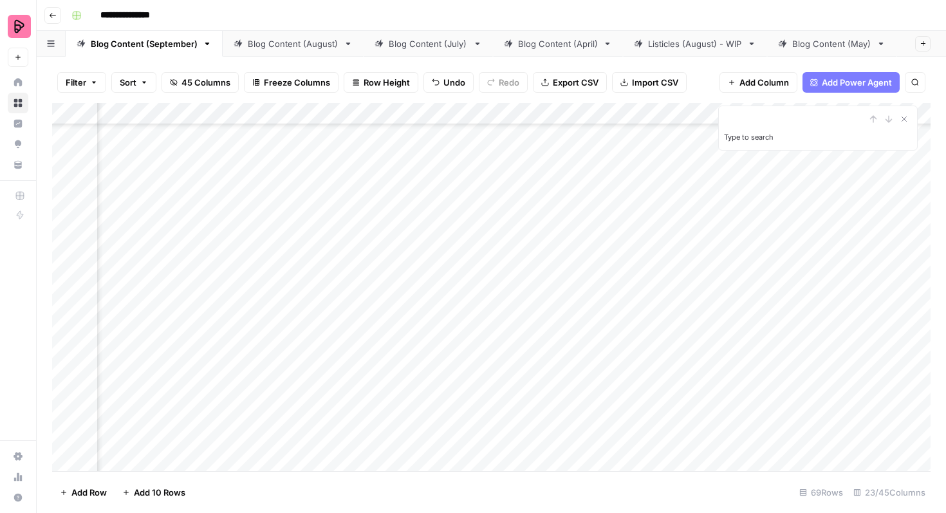
scroll to position [1983, 638]
click at [460, 227] on div "Add Column" at bounding box center [491, 287] width 878 height 368
click at [317, 361] on div "Add Column" at bounding box center [491, 287] width 878 height 368
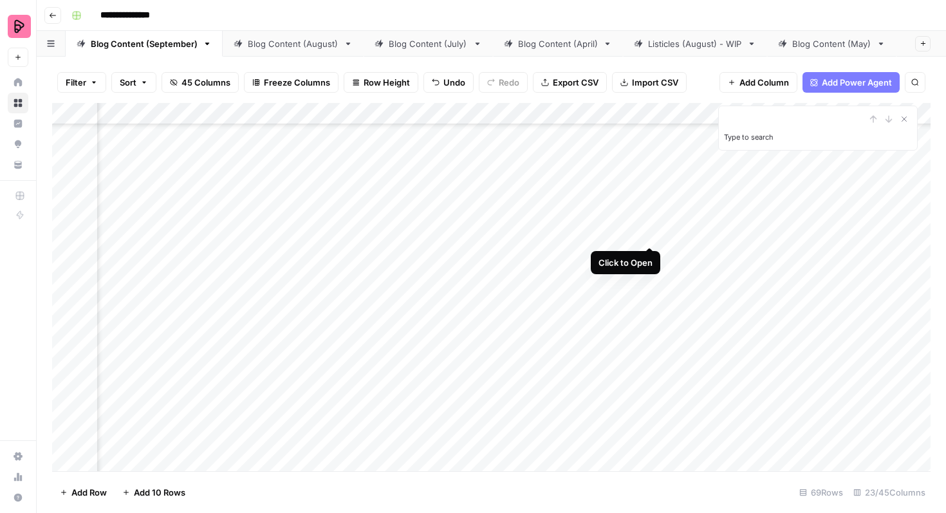
click at [651, 223] on div "Add Column" at bounding box center [491, 287] width 878 height 368
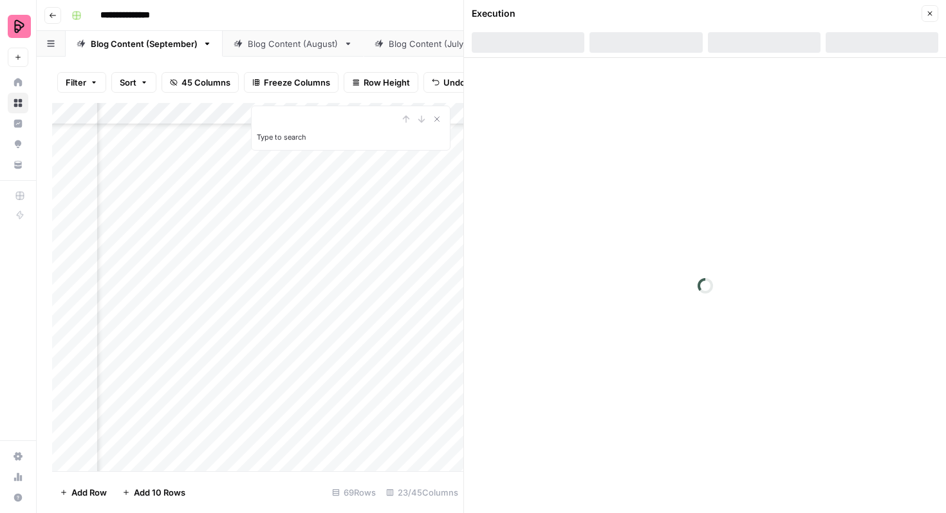
click at [926, 14] on icon "button" at bounding box center [930, 14] width 8 height 8
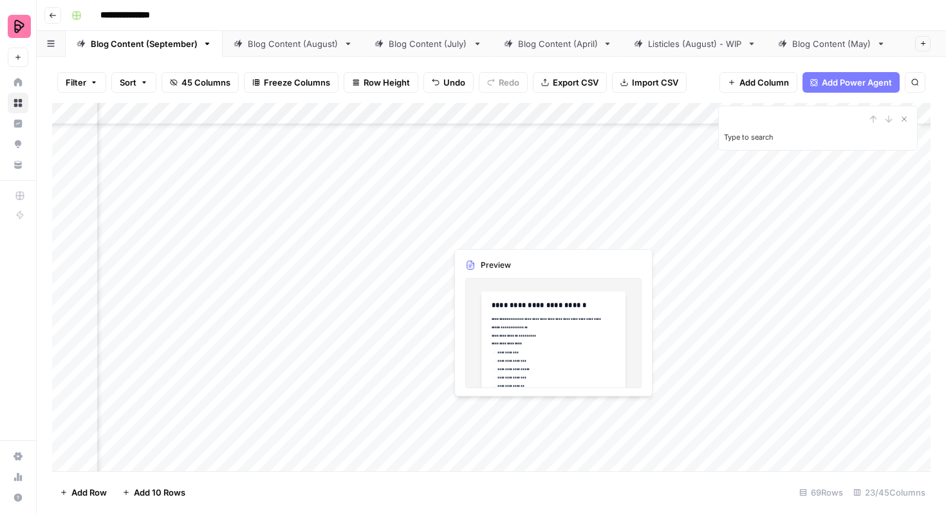
click at [550, 224] on div "Add Column" at bounding box center [491, 287] width 878 height 368
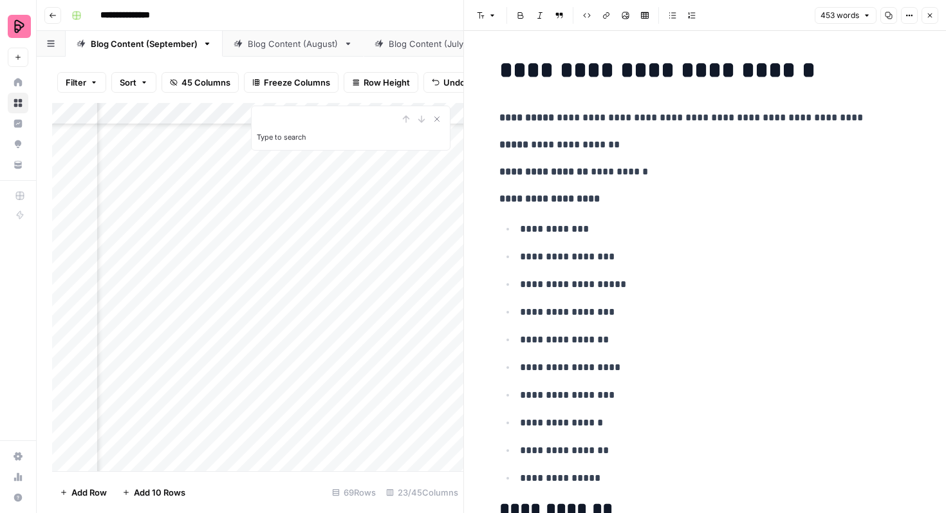
click at [927, 21] on button "Close" at bounding box center [930, 15] width 17 height 17
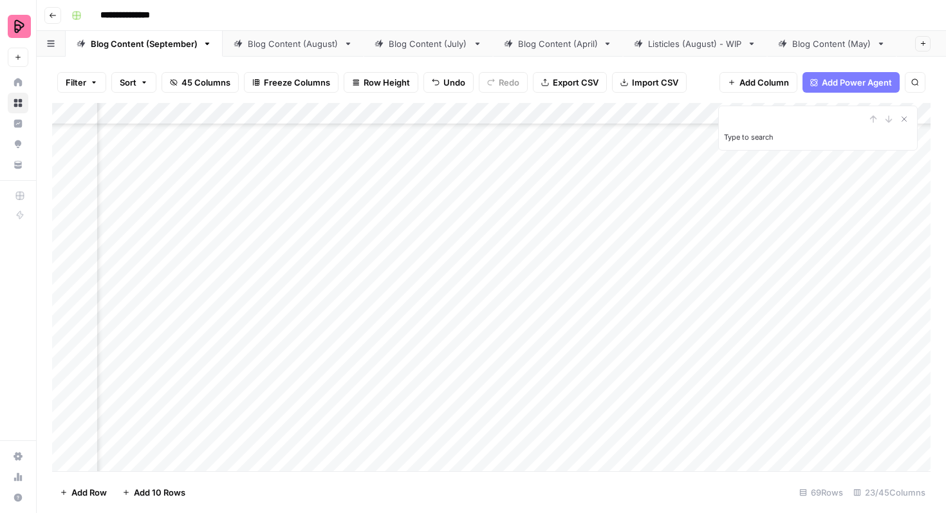
scroll to position [1919, 491]
click at [851, 235] on div "Add Column" at bounding box center [491, 287] width 878 height 368
click at [732, 228] on div "Add Column" at bounding box center [491, 287] width 878 height 368
click at [790, 273] on div "Add Column" at bounding box center [491, 287] width 878 height 368
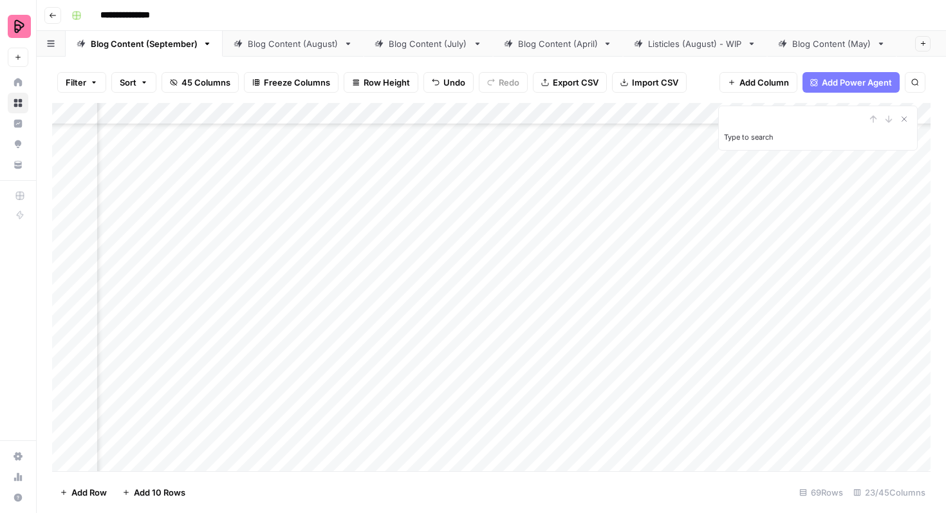
click at [740, 225] on div "Add Column" at bounding box center [491, 287] width 878 height 368
click at [685, 222] on div "Add Column" at bounding box center [491, 287] width 878 height 368
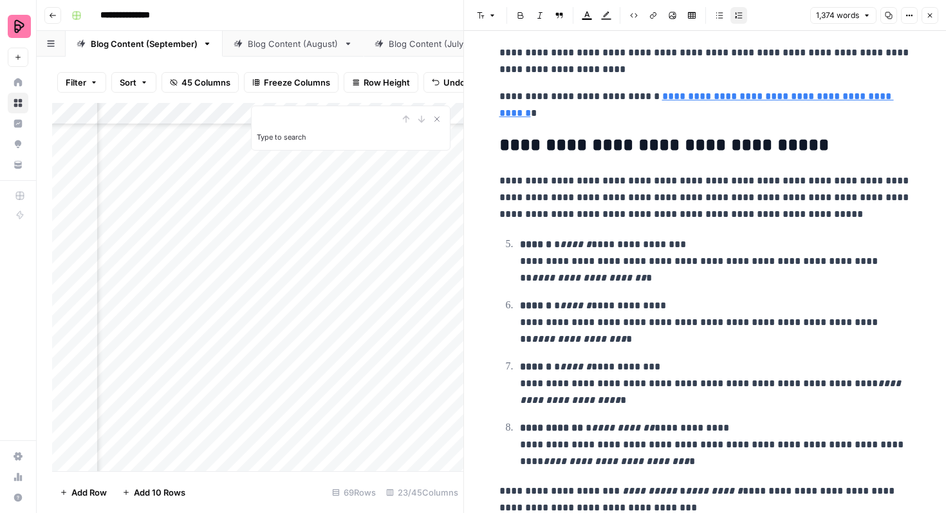
scroll to position [1020, 0]
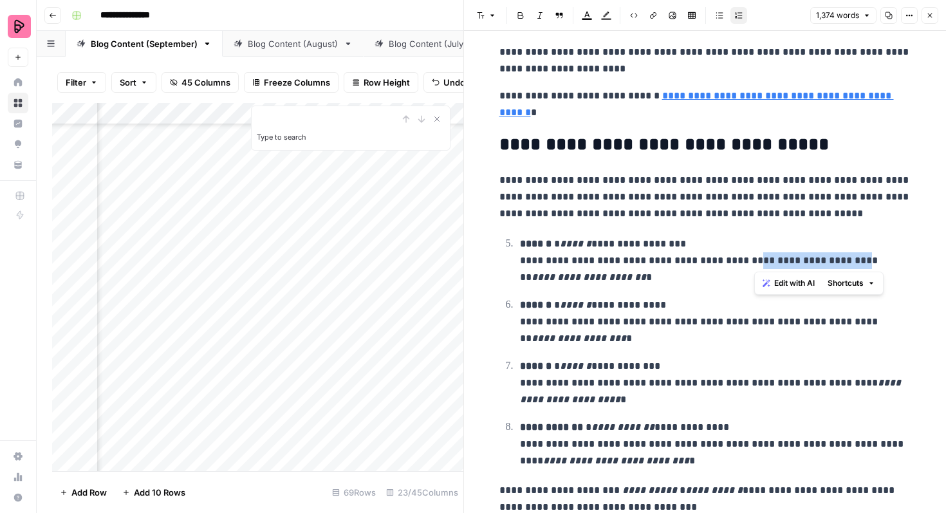
drag, startPoint x: 756, startPoint y: 259, endPoint x: 862, endPoint y: 260, distance: 105.6
click at [862, 260] on p "**********" at bounding box center [715, 261] width 391 height 50
copy p "**********"
click at [667, 310] on p "**********" at bounding box center [715, 322] width 391 height 50
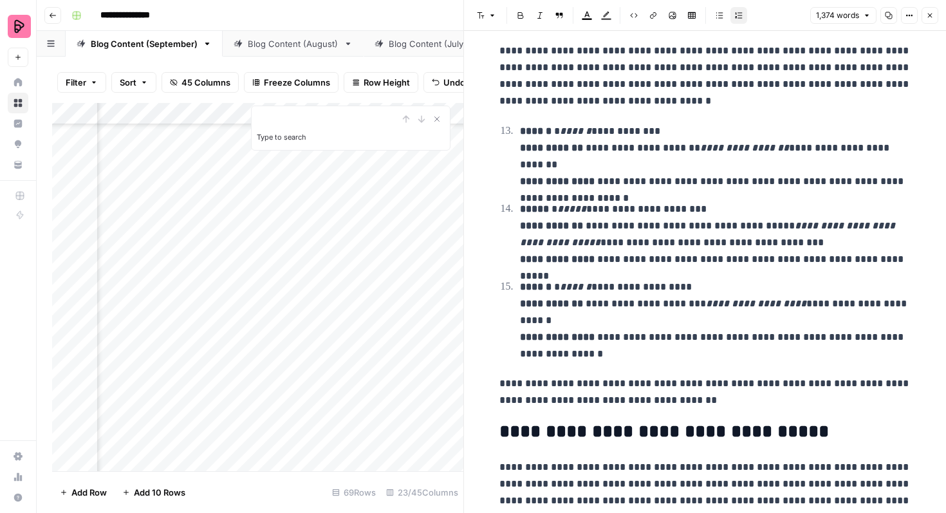
scroll to position [1980, 0]
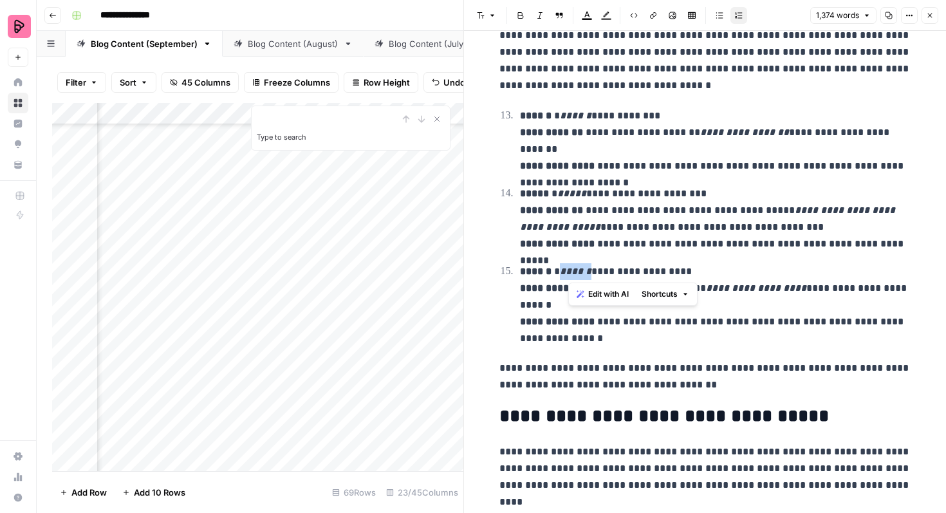
drag, startPoint x: 598, startPoint y: 274, endPoint x: 564, endPoint y: 273, distance: 33.5
click at [564, 273] on p "**********" at bounding box center [715, 305] width 391 height 84
copy em "******"
click at [743, 269] on p "**********" at bounding box center [715, 305] width 391 height 84
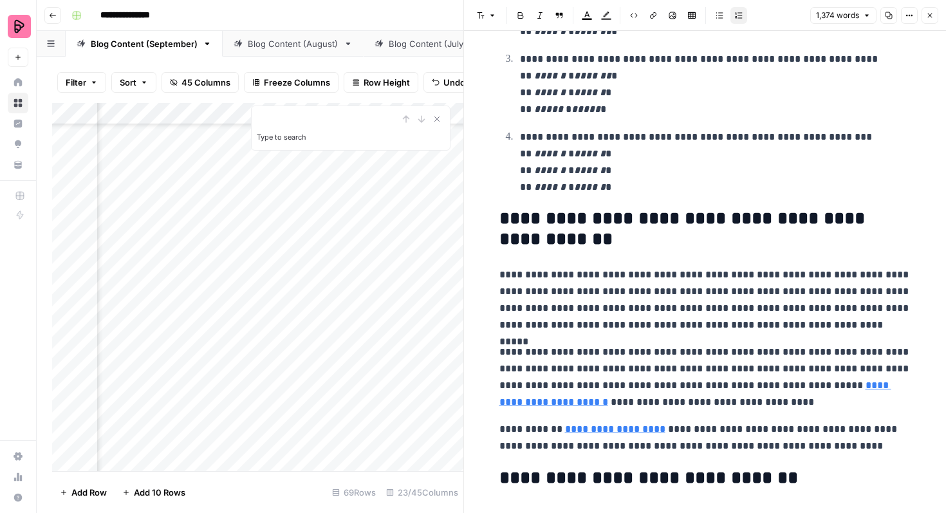
scroll to position [2879, 0]
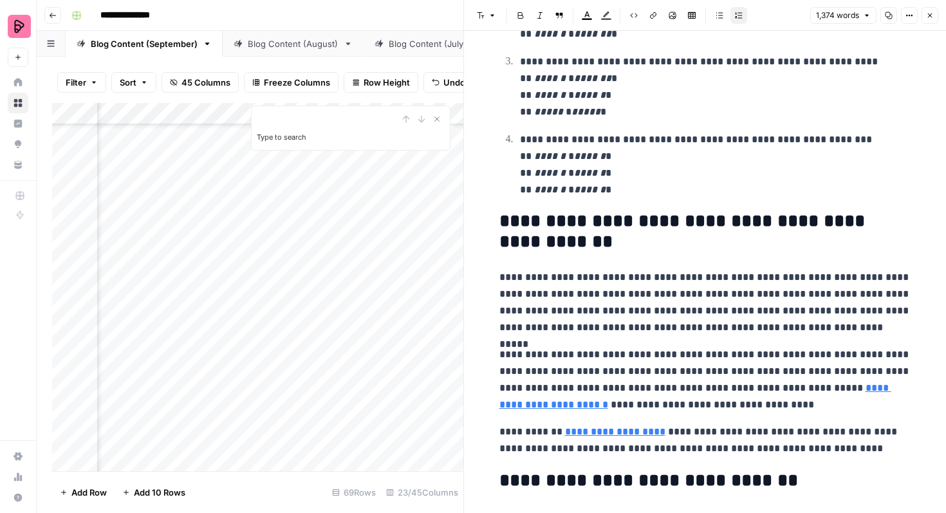
click at [742, 232] on h2 "**********" at bounding box center [705, 231] width 412 height 41
click at [705, 180] on p "**********" at bounding box center [715, 164] width 391 height 67
type input "gen z"
click at [874, 22] on icon "button" at bounding box center [877, 20] width 6 height 6
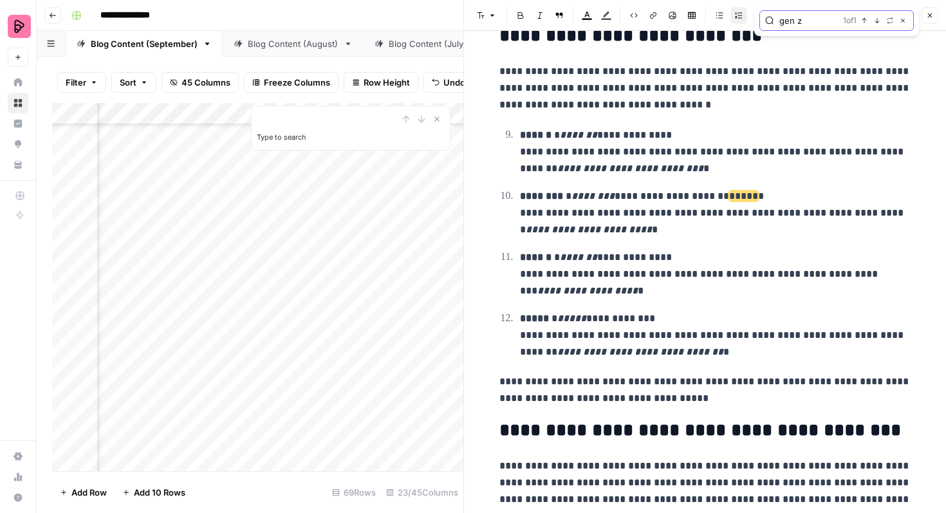
scroll to position [1546, 0]
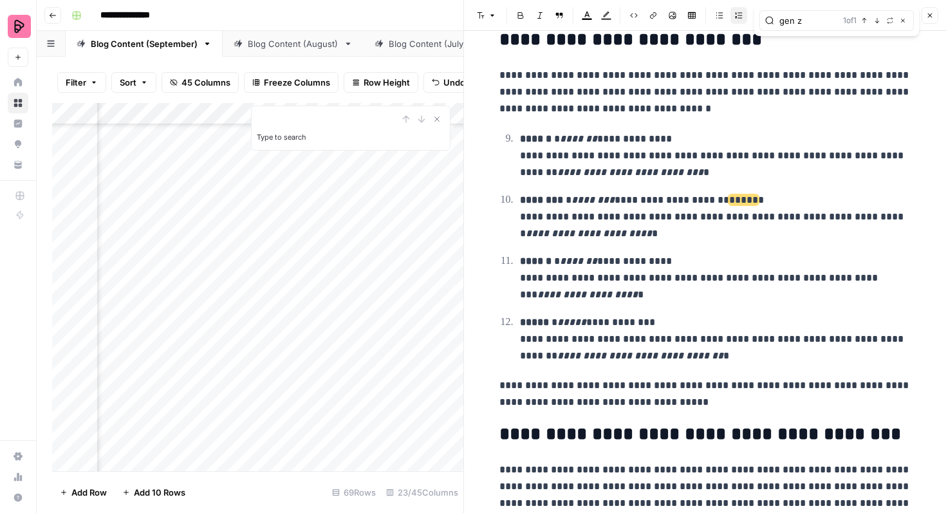
click at [932, 16] on icon "button" at bounding box center [930, 16] width 8 height 8
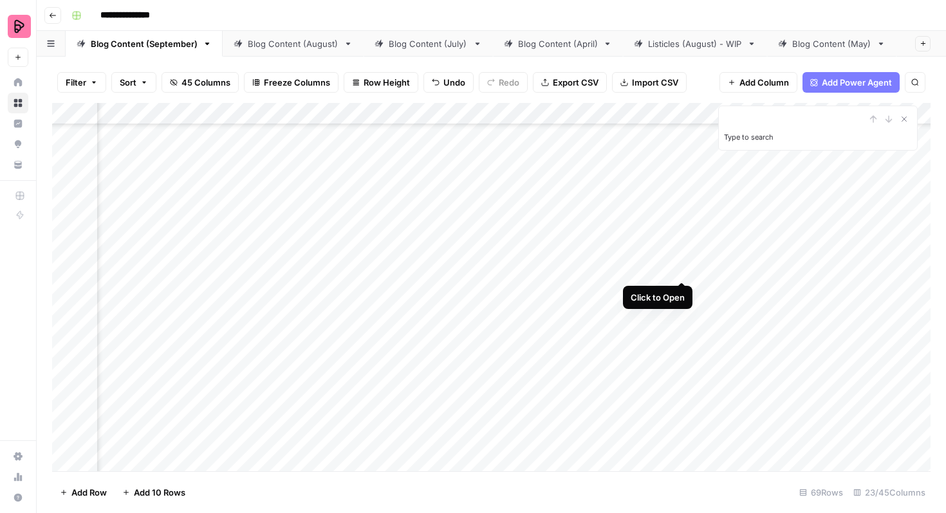
click at [680, 257] on div "Add Column" at bounding box center [491, 287] width 878 height 368
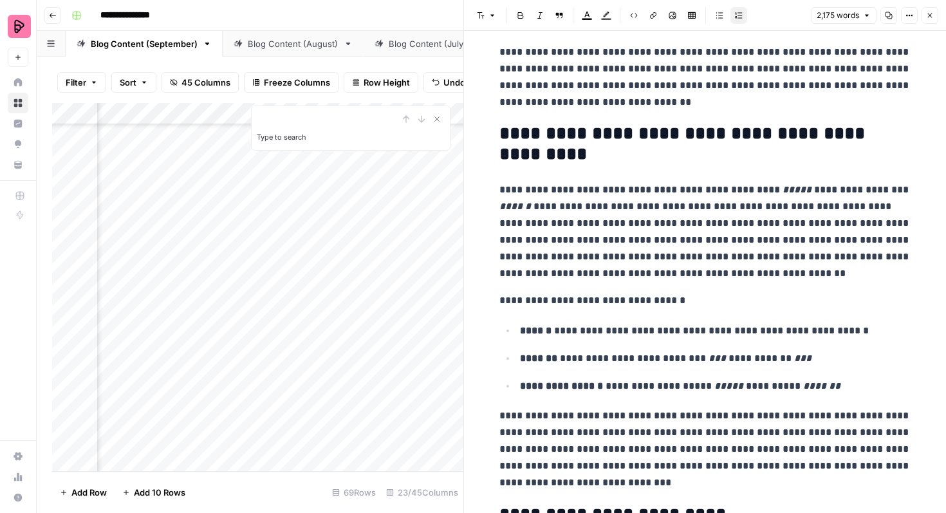
scroll to position [116, 0]
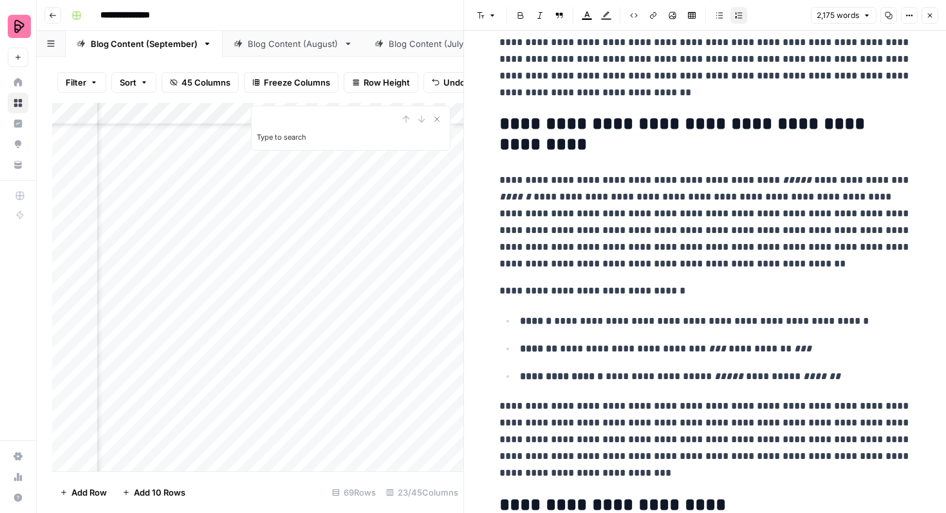
type input "gen z"
click at [876, 17] on icon "button" at bounding box center [877, 20] width 6 height 6
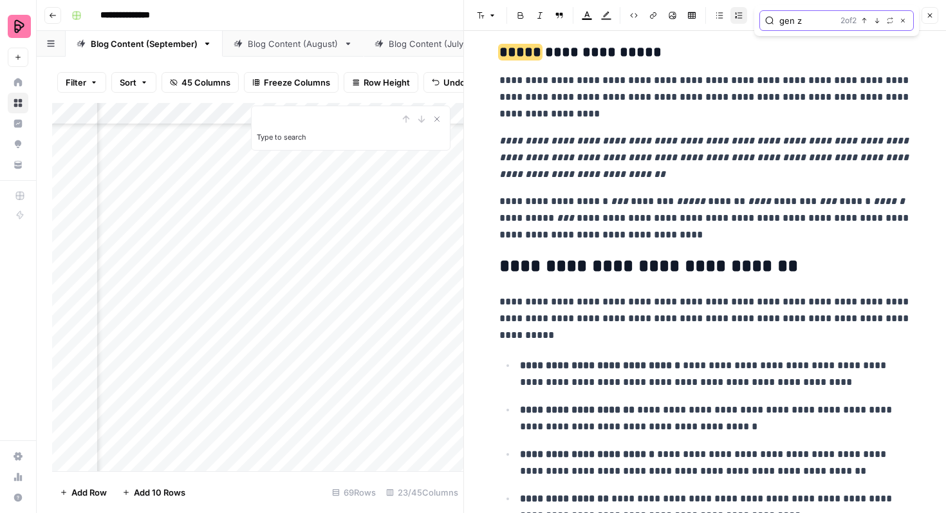
scroll to position [6869, 0]
click at [876, 17] on icon "button" at bounding box center [877, 20] width 6 height 6
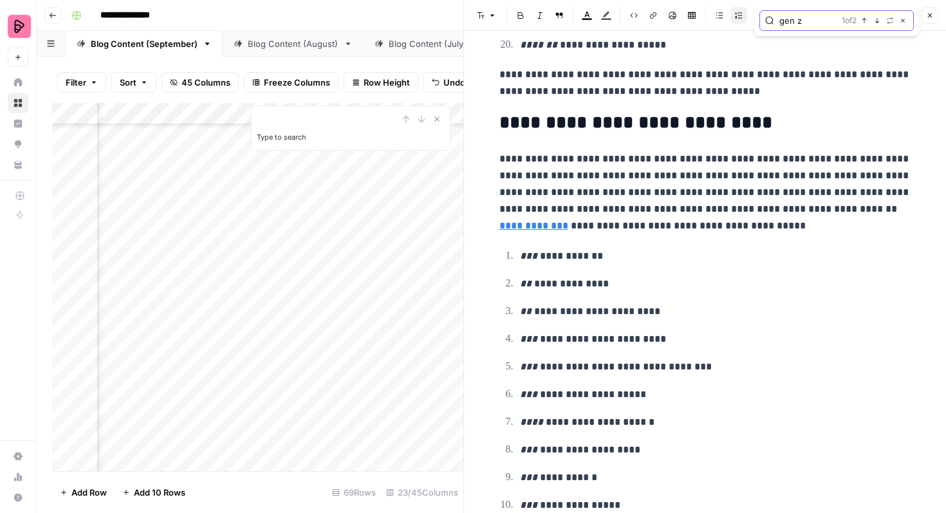
click at [876, 17] on icon "button" at bounding box center [877, 20] width 6 height 6
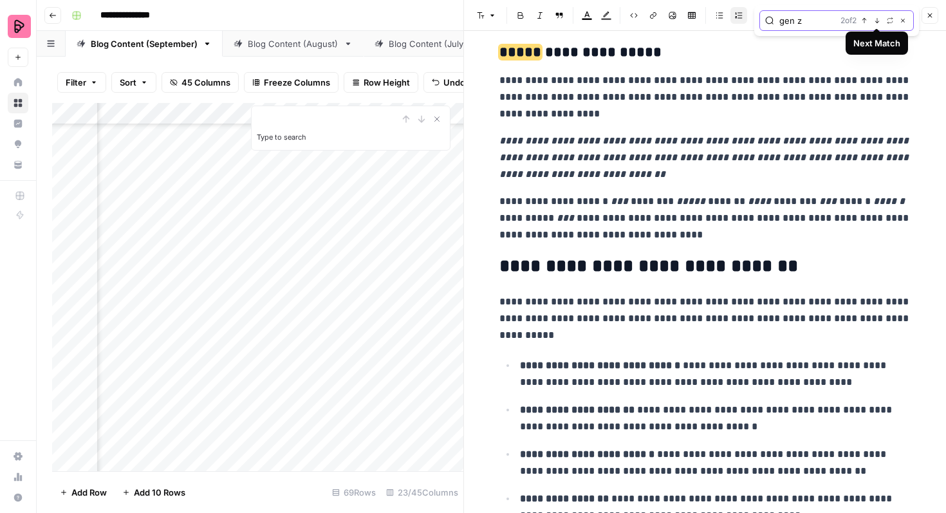
click at [877, 17] on icon "button" at bounding box center [877, 20] width 6 height 6
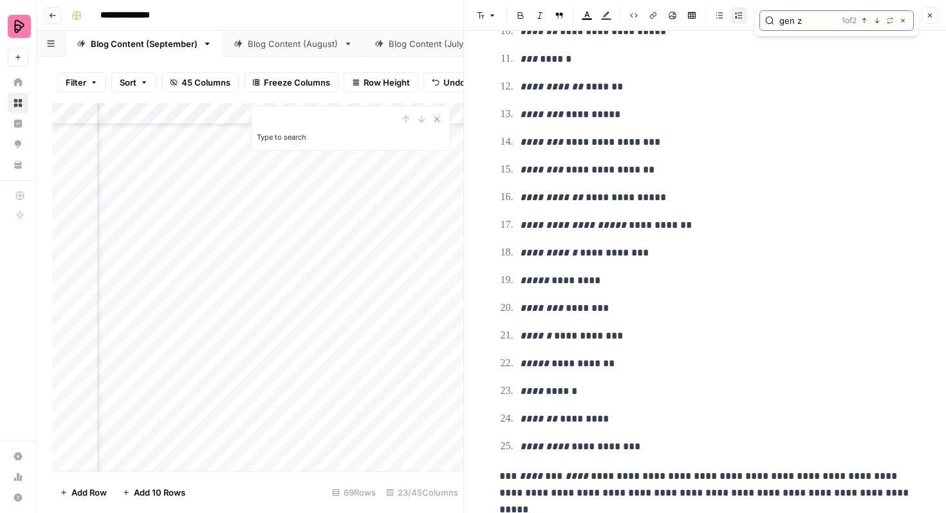
scroll to position [3066, 0]
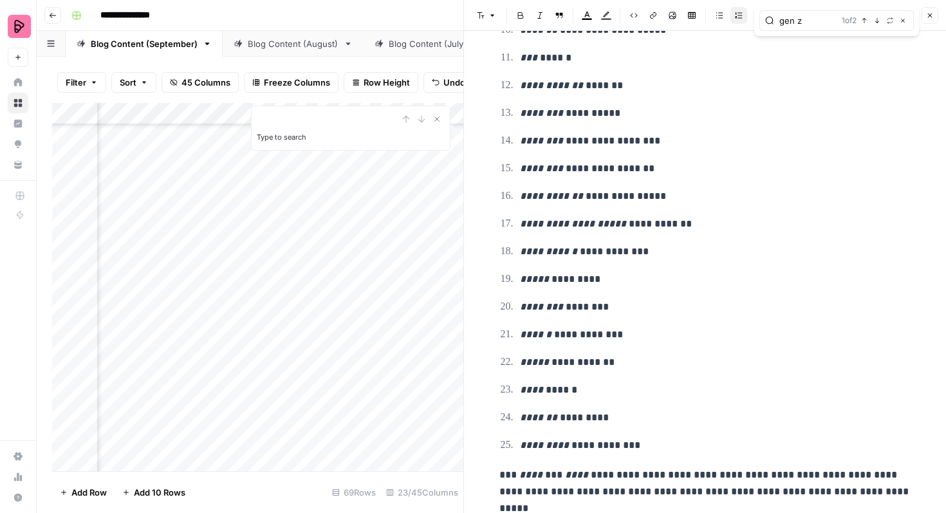
click at [927, 23] on button "Close" at bounding box center [930, 15] width 17 height 17
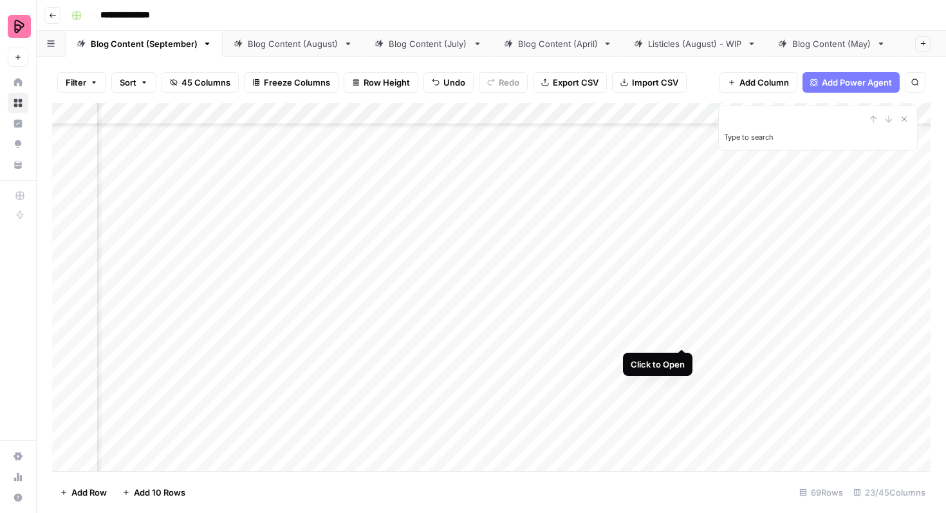
click at [681, 324] on div "Add Column" at bounding box center [491, 287] width 878 height 368
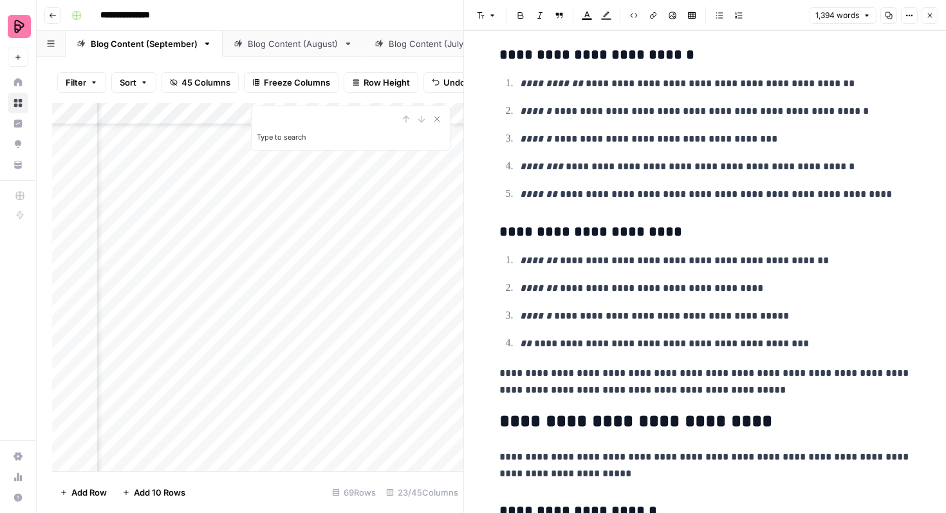
scroll to position [2411, 0]
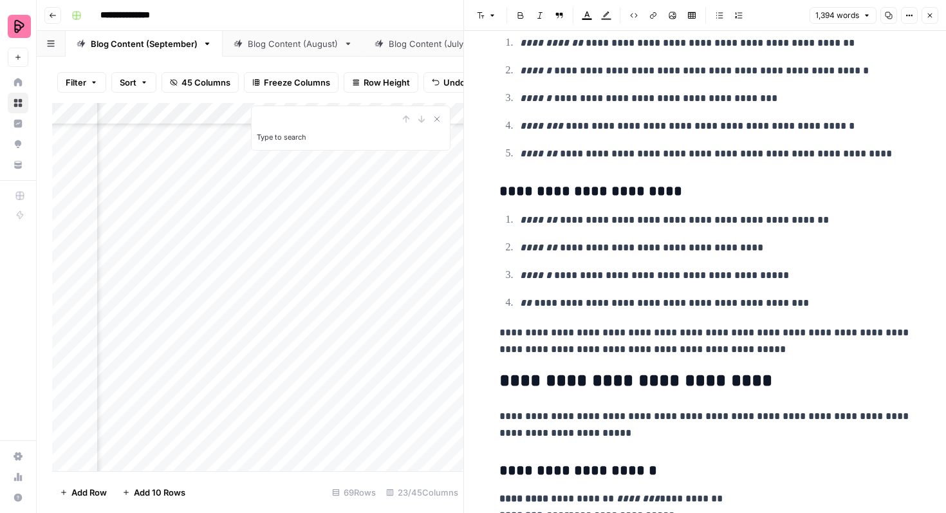
click at [929, 10] on button "Close" at bounding box center [930, 15] width 17 height 17
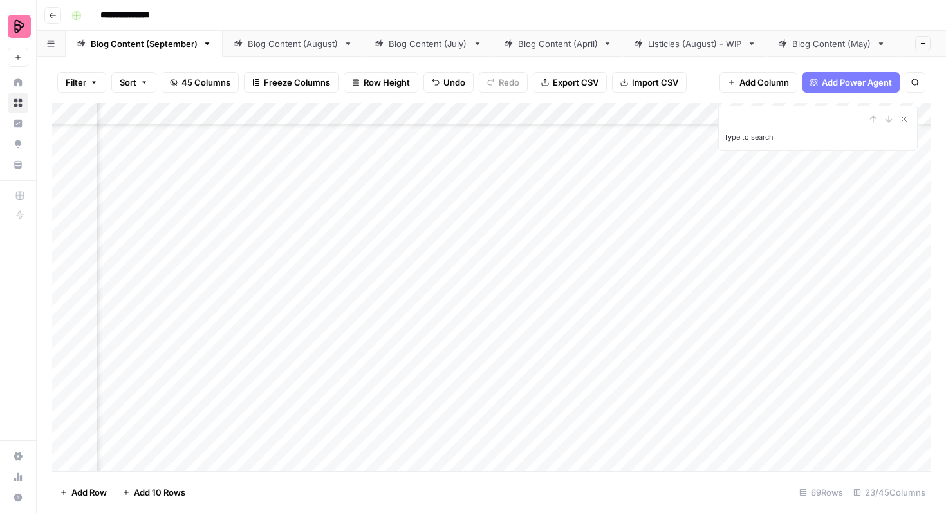
scroll to position [1919, 860]
click at [372, 330] on div "Add Column" at bounding box center [491, 287] width 878 height 368
click at [371, 330] on div "Add Column" at bounding box center [491, 287] width 878 height 368
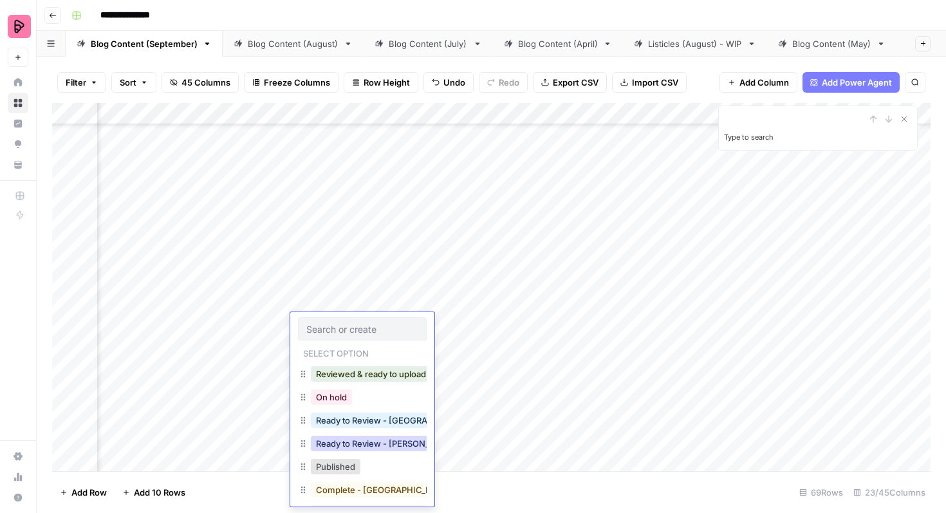
click at [385, 442] on button "Ready to Review - [PERSON_NAME]" at bounding box center [387, 443] width 152 height 15
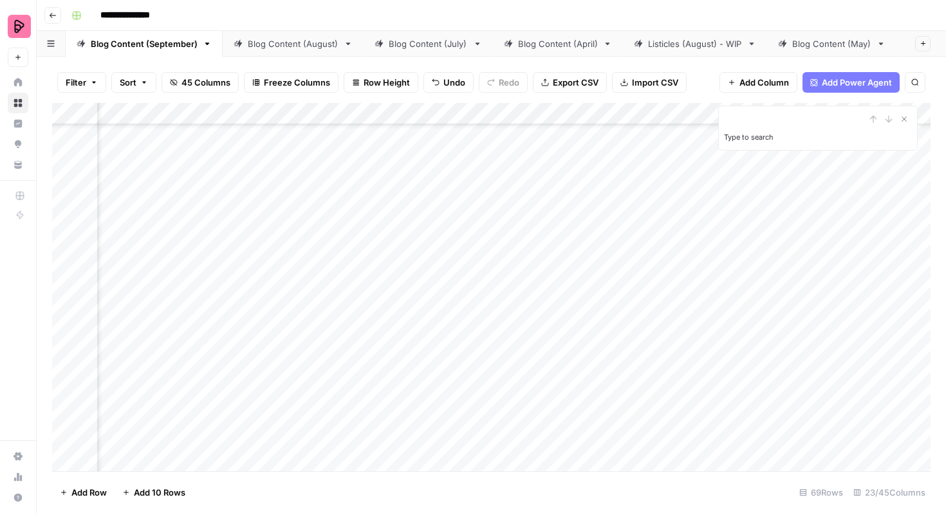
click at [388, 255] on div "Add Column" at bounding box center [491, 287] width 878 height 368
click at [376, 264] on div "Add Column" at bounding box center [491, 287] width 878 height 368
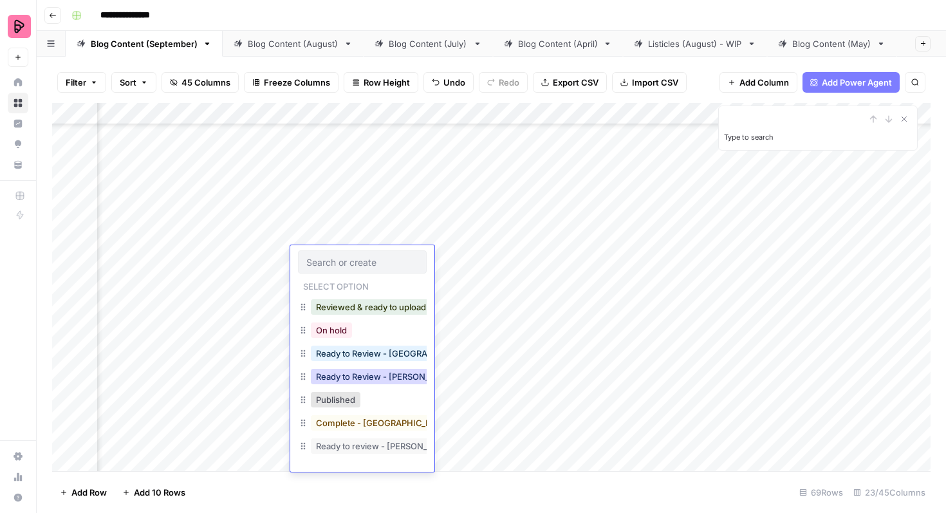
click at [371, 380] on button "Ready to Review - [PERSON_NAME]" at bounding box center [387, 376] width 152 height 15
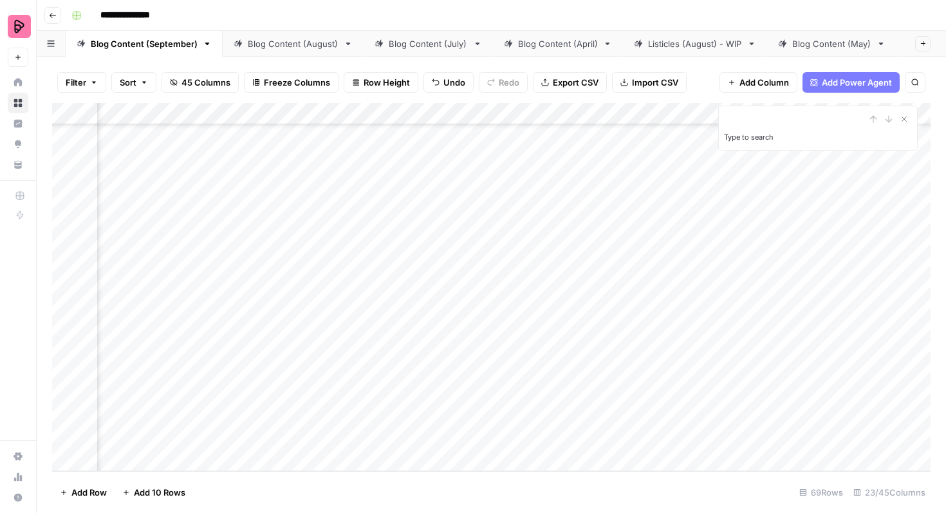
scroll to position [1983, 325]
click at [449, 360] on div "Add Column" at bounding box center [491, 287] width 878 height 368
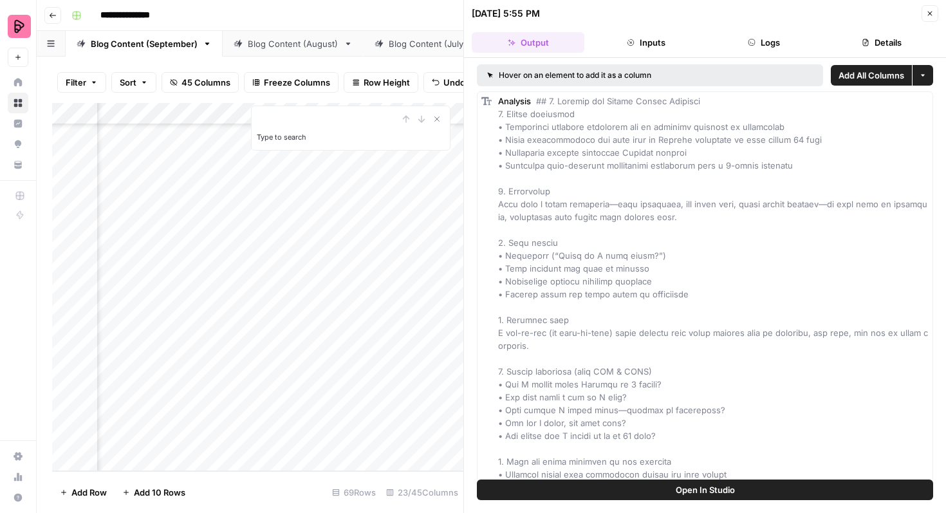
click at [933, 12] on icon "button" at bounding box center [930, 14] width 8 height 8
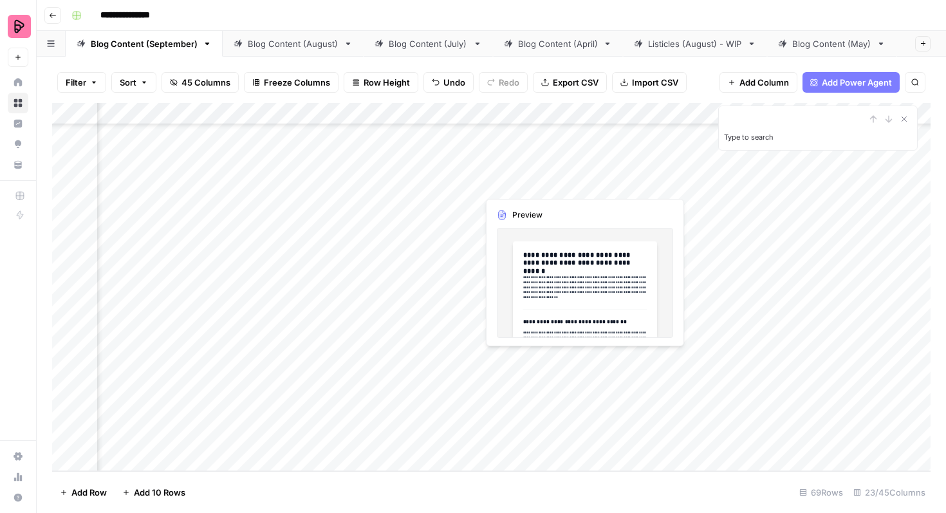
click at [579, 358] on div "Add Column" at bounding box center [491, 287] width 878 height 368
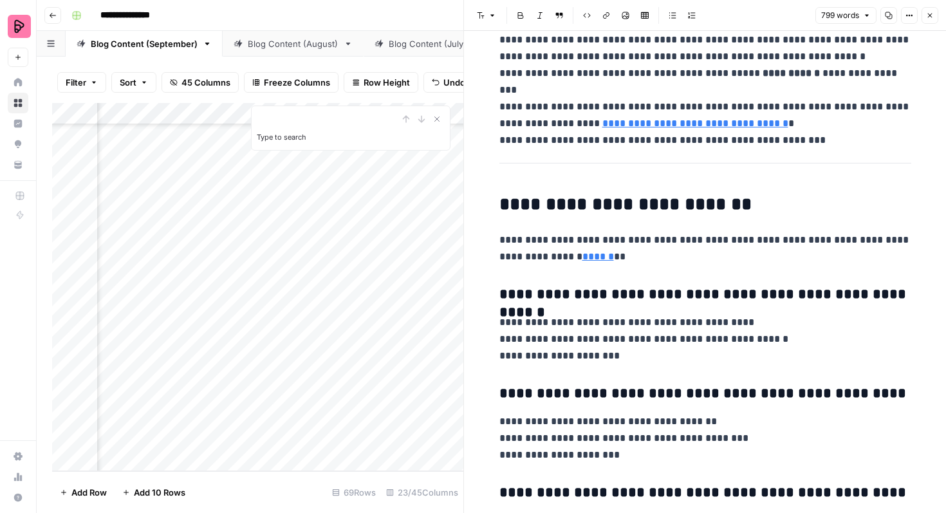
scroll to position [366, 0]
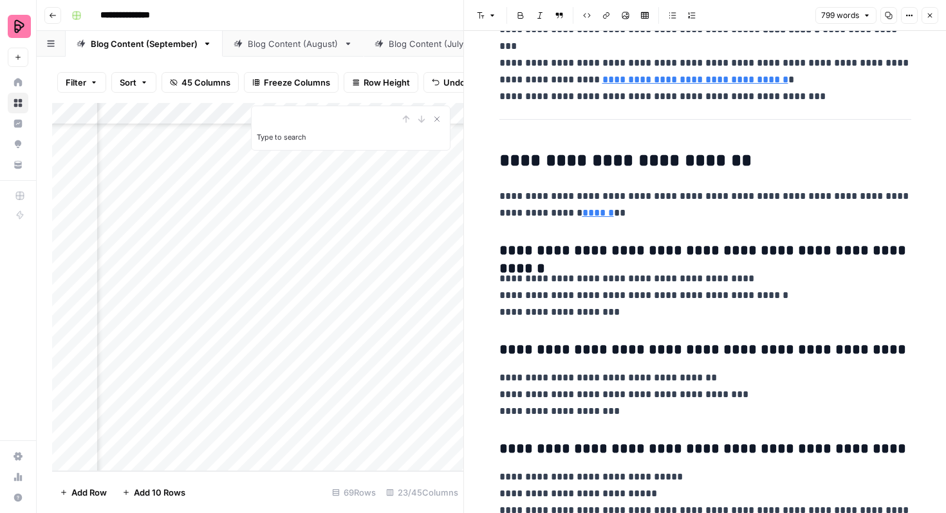
click at [930, 21] on button "Close" at bounding box center [930, 15] width 17 height 17
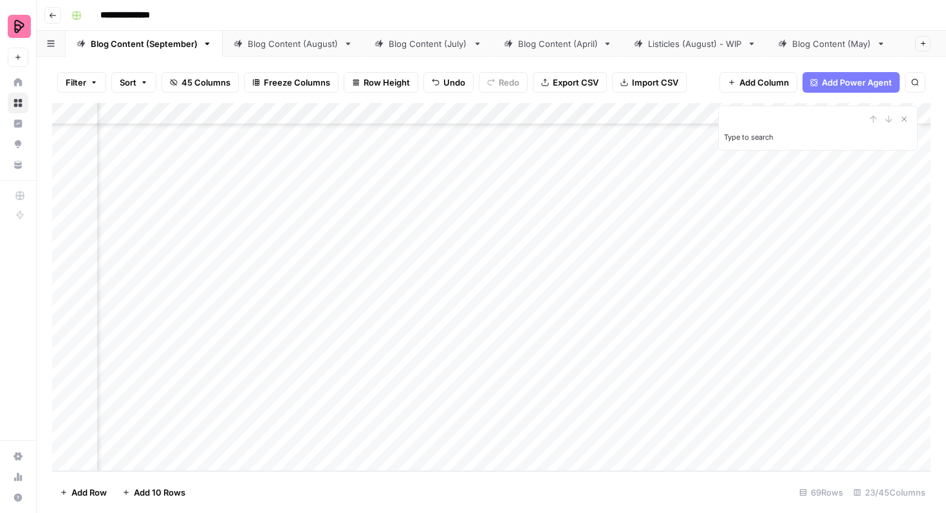
scroll to position [1983, 517]
click at [619, 359] on div "Add Column" at bounding box center [491, 287] width 878 height 368
click at [601, 356] on div "Add Column" at bounding box center [491, 287] width 878 height 368
click at [904, 116] on icon "Close Search" at bounding box center [904, 119] width 10 height 10
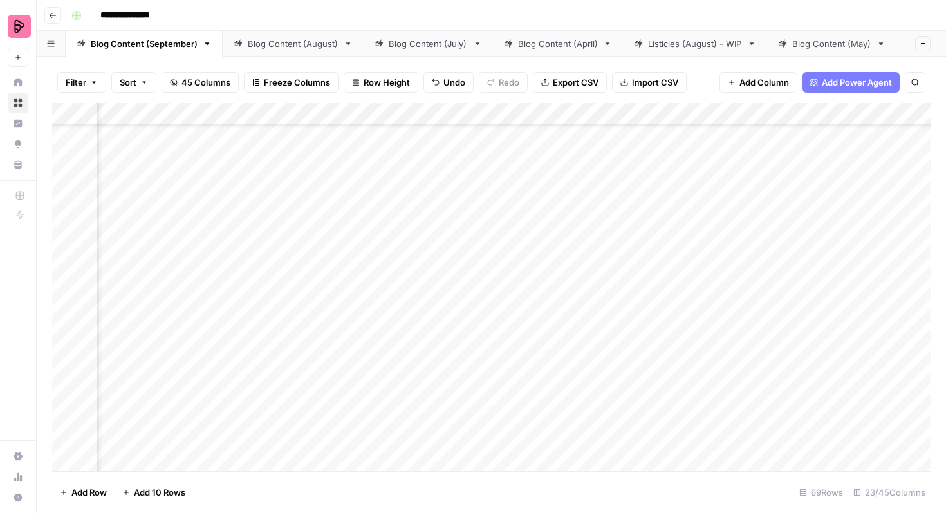
click at [864, 352] on div "Add Column" at bounding box center [491, 287] width 878 height 368
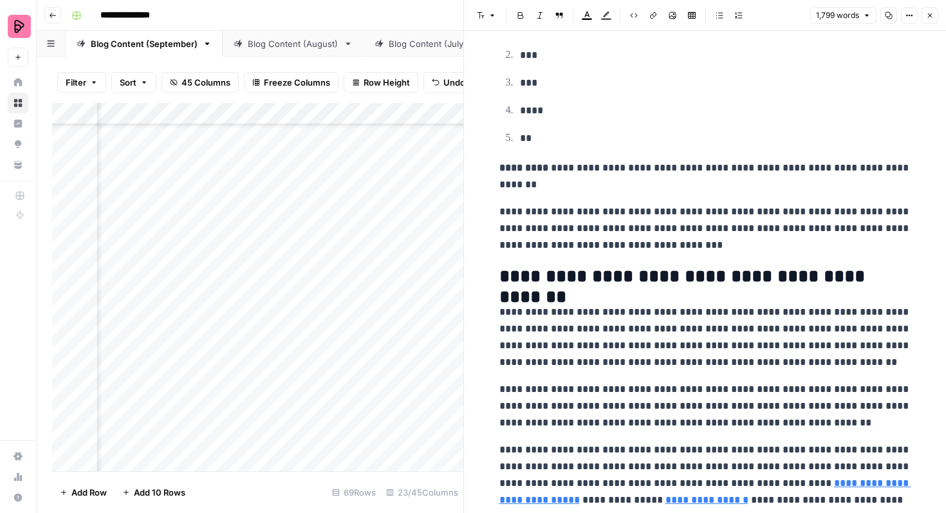
scroll to position [3623, 0]
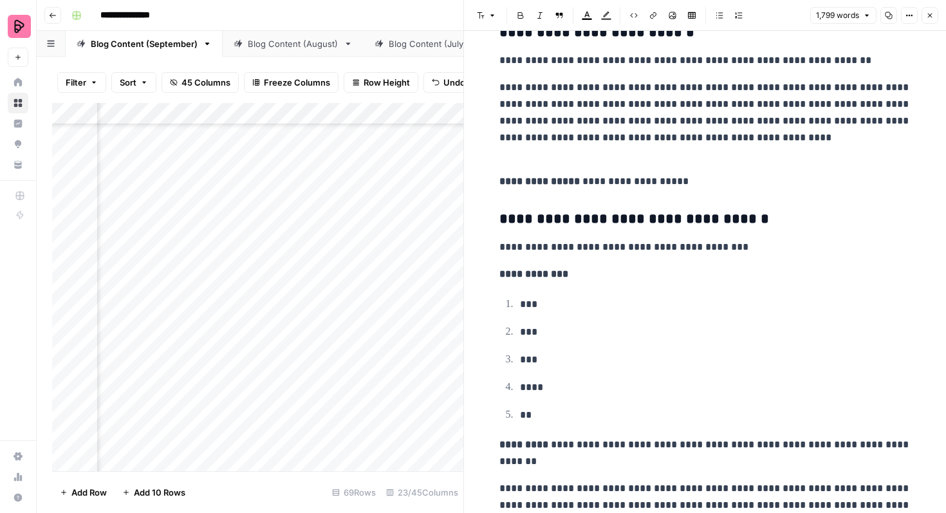
click at [663, 308] on p "***" at bounding box center [715, 304] width 391 height 17
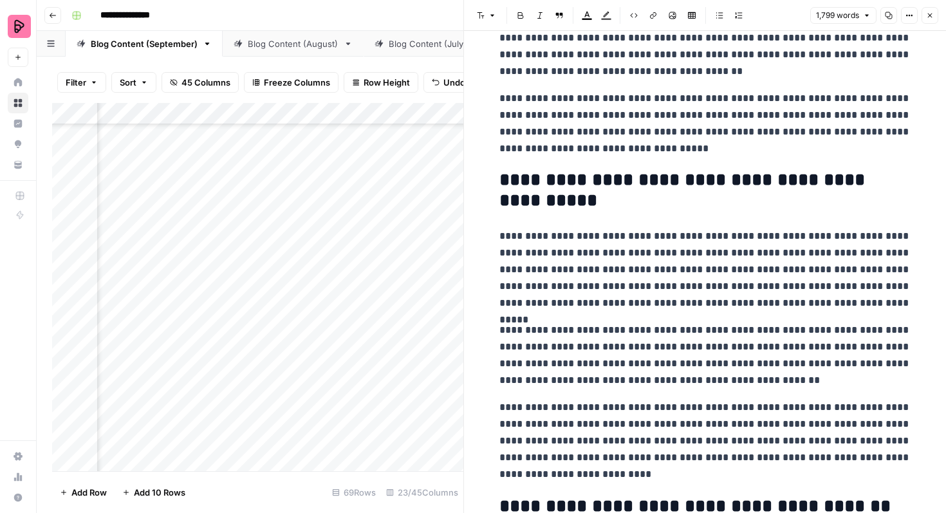
scroll to position [0, 0]
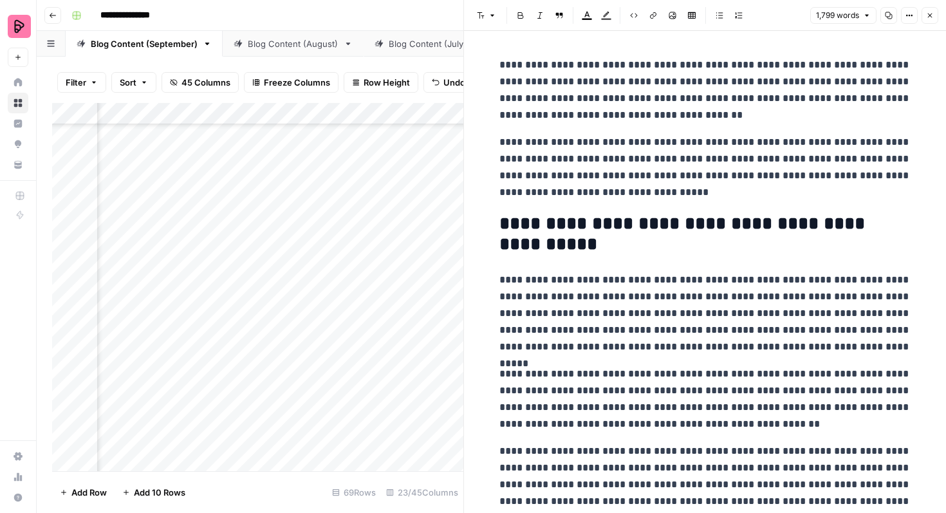
click at [703, 194] on p "**********" at bounding box center [705, 167] width 412 height 67
type input "gen"
click at [905, 35] on icon "button" at bounding box center [903, 33] width 6 height 6
click at [925, 21] on button "Close" at bounding box center [930, 15] width 17 height 17
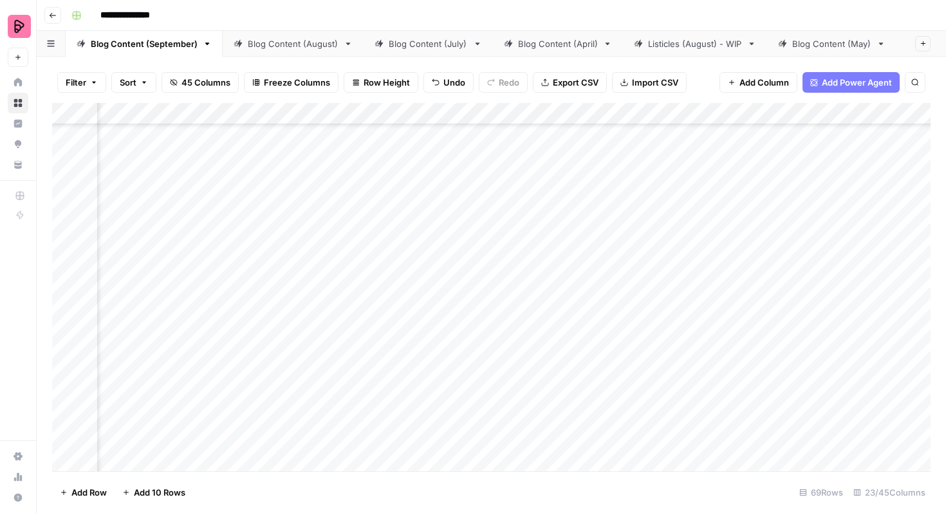
scroll to position [1967, 402]
click at [344, 306] on div "Add Column" at bounding box center [491, 287] width 878 height 368
click at [346, 344] on div "Add Column" at bounding box center [491, 287] width 878 height 368
click at [808, 384] on div "Add Column" at bounding box center [491, 287] width 878 height 368
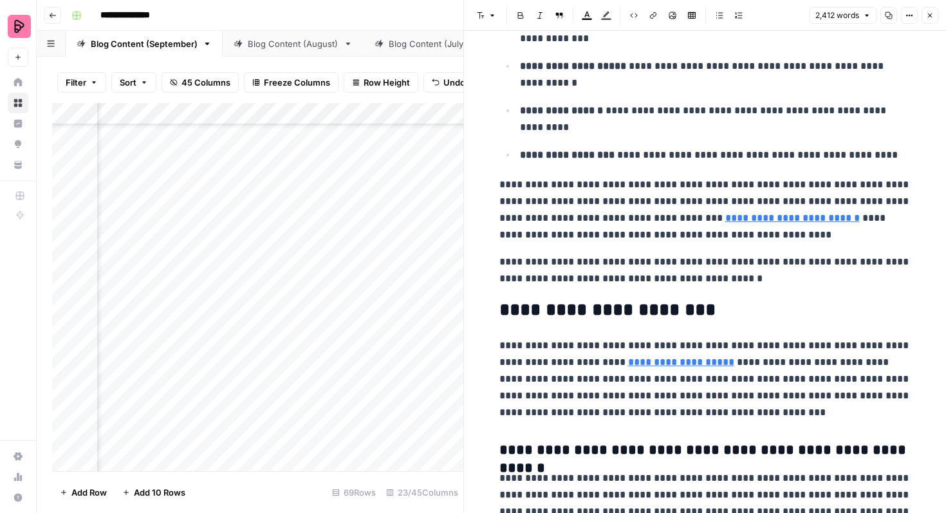
scroll to position [424, 0]
click at [700, 366] on link "**********" at bounding box center [681, 362] width 106 height 10
click at [703, 343] on input "https://www.lingoda.com/blog/en/how-to-be-fluent-in-english-in-3-months/" at bounding box center [707, 342] width 171 height 13
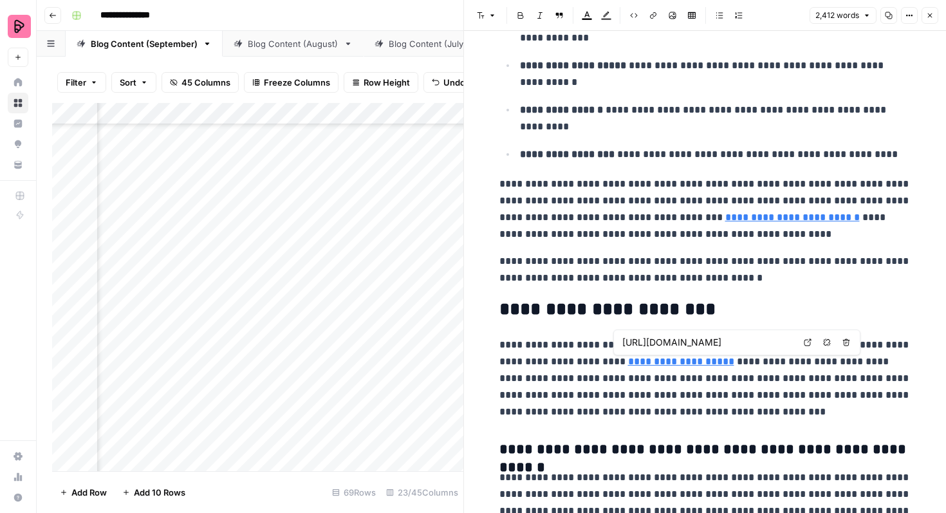
click at [703, 343] on input "https://www.lingoda.com/blog/en/how-to-be-fluent-in-english-in-3-months/" at bounding box center [707, 342] width 171 height 13
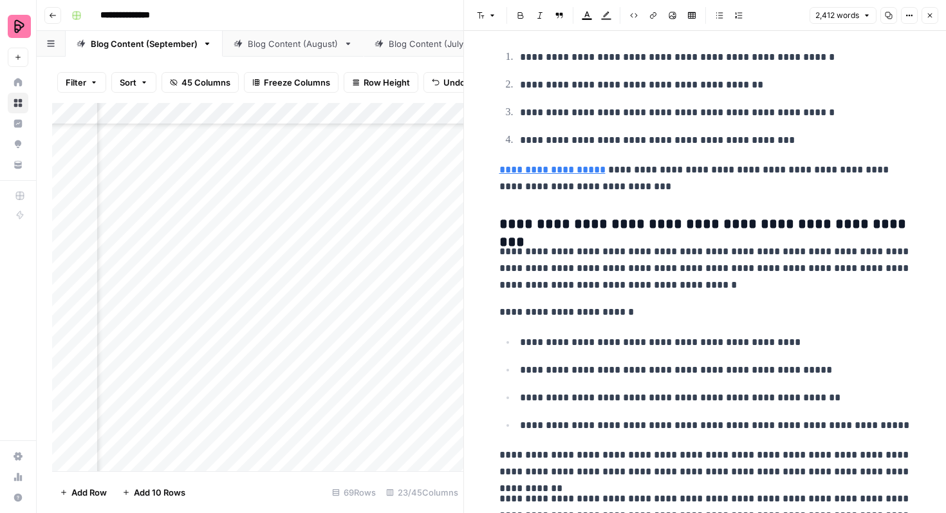
scroll to position [3174, 0]
click at [570, 170] on link "**********" at bounding box center [552, 169] width 106 height 10
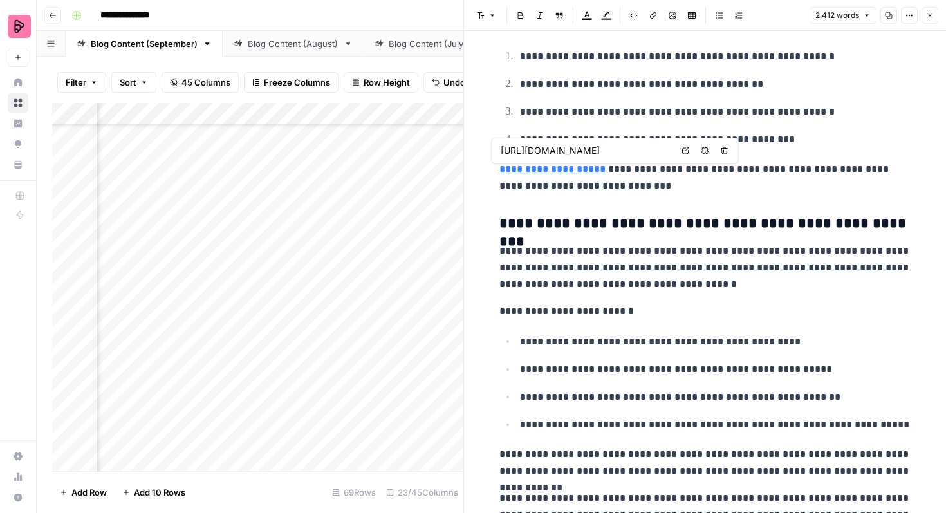
click at [658, 229] on h3 "**********" at bounding box center [705, 224] width 412 height 18
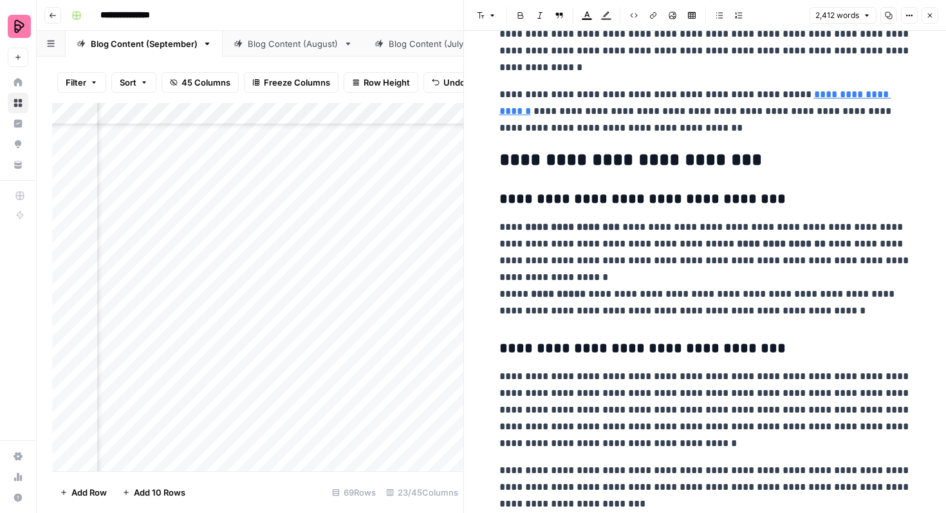
scroll to position [5602, 0]
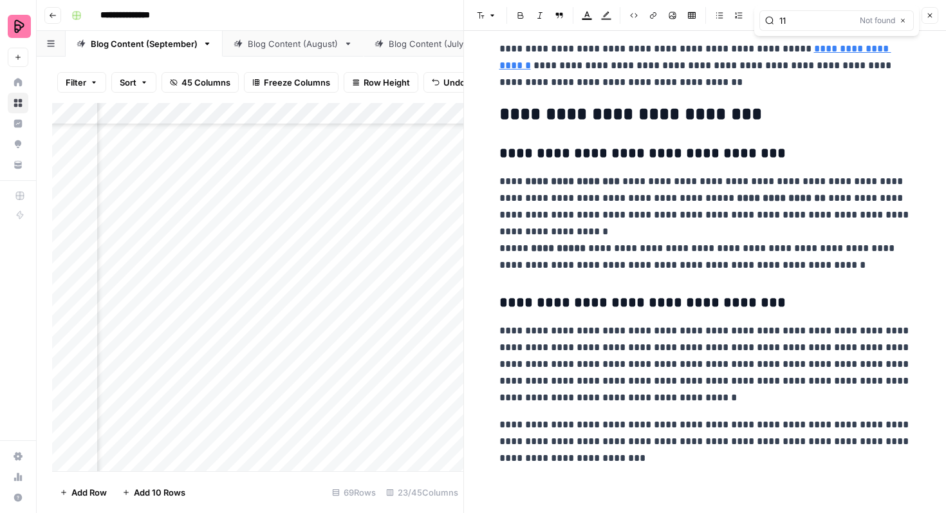
type input "11"
click at [902, 16] on button "Close" at bounding box center [903, 20] width 10 height 10
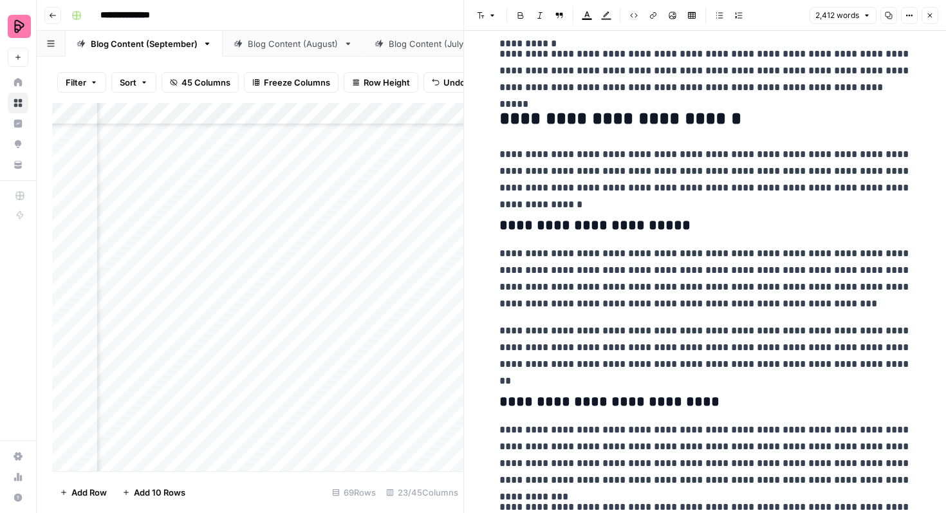
scroll to position [4457, 0]
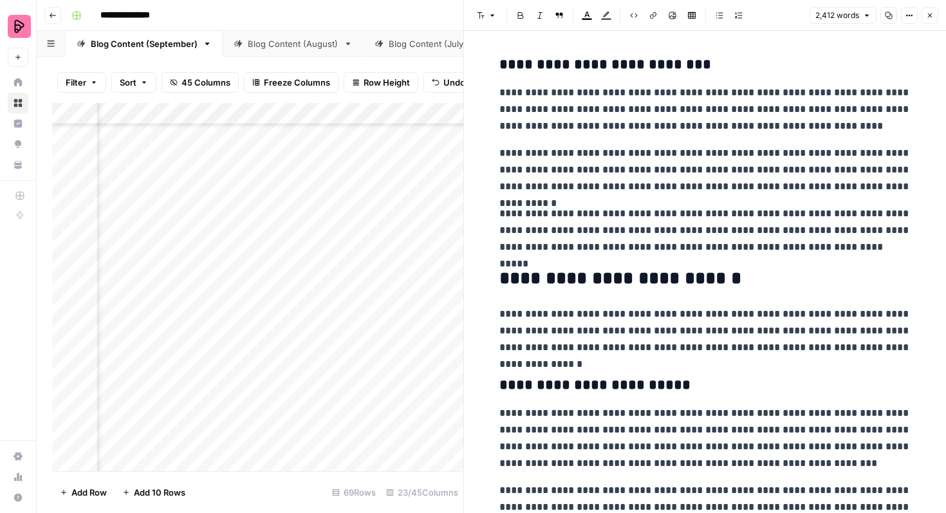
click at [930, 14] on icon "button" at bounding box center [930, 16] width 8 height 8
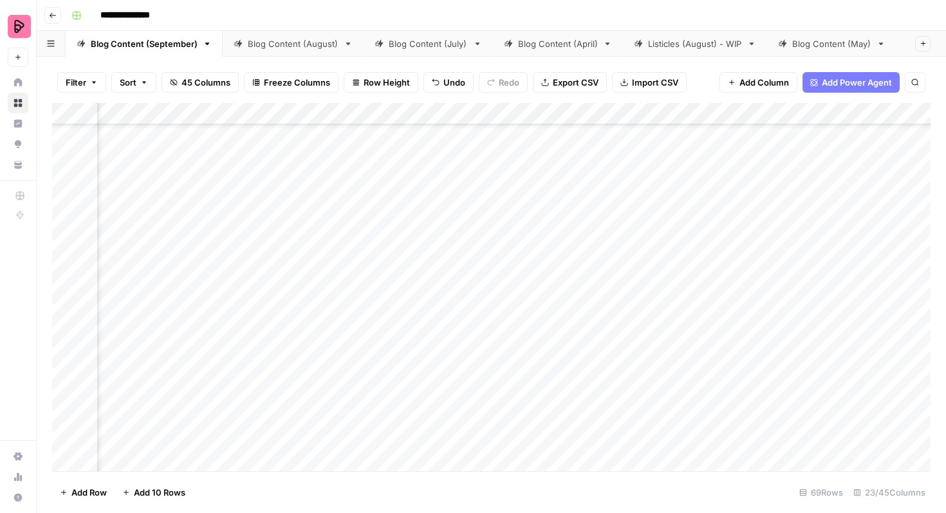
click at [467, 399] on div "Add Column" at bounding box center [491, 287] width 878 height 368
click at [466, 397] on div "Add Column" at bounding box center [491, 287] width 878 height 368
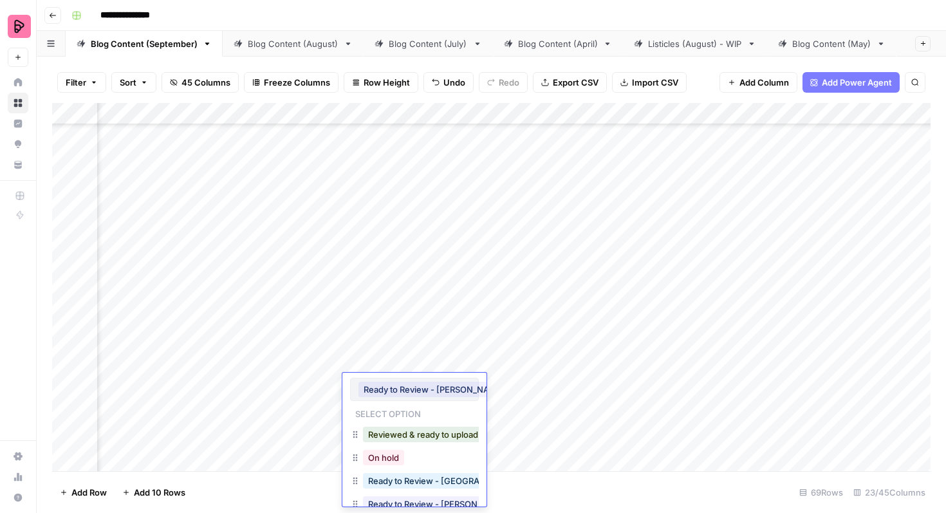
click at [405, 459] on div "On hold" at bounding box center [383, 458] width 46 height 18
click at [397, 461] on button "On hold" at bounding box center [383, 457] width 41 height 15
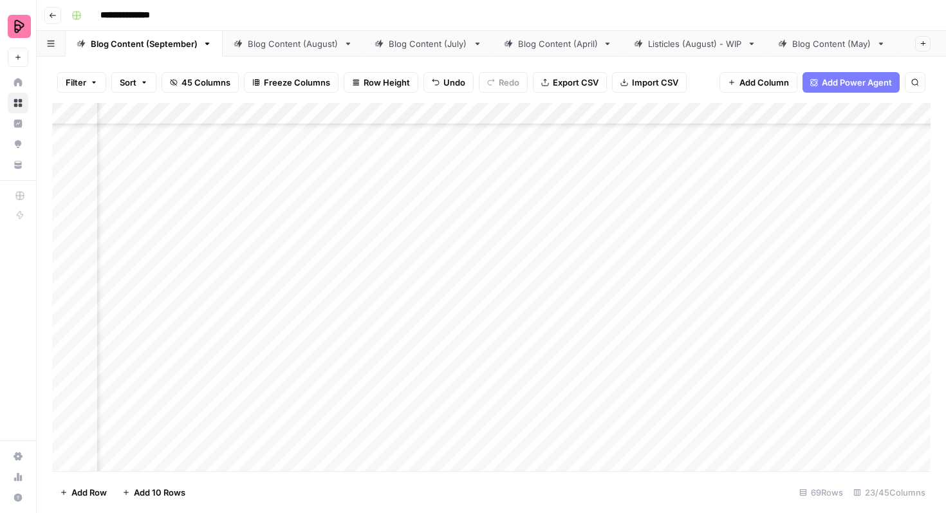
click at [794, 416] on div "Add Column" at bounding box center [491, 287] width 878 height 368
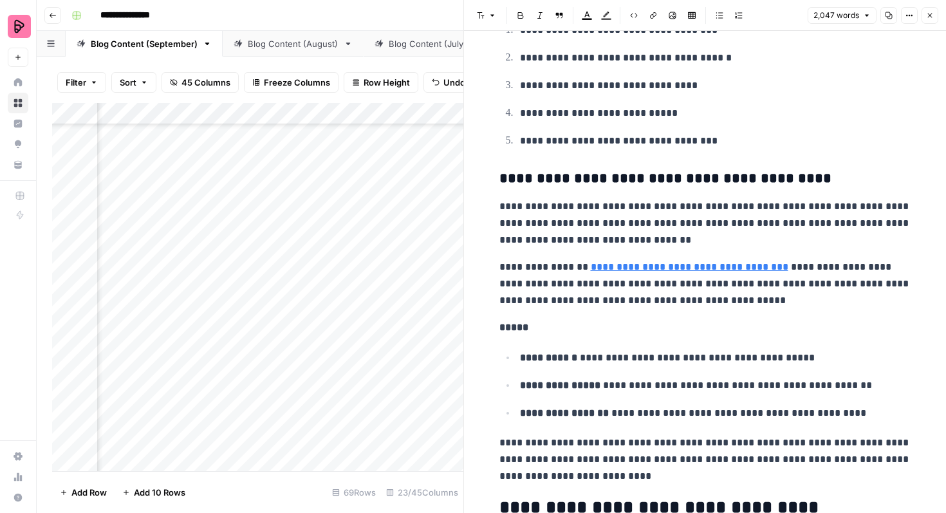
scroll to position [1187, 0]
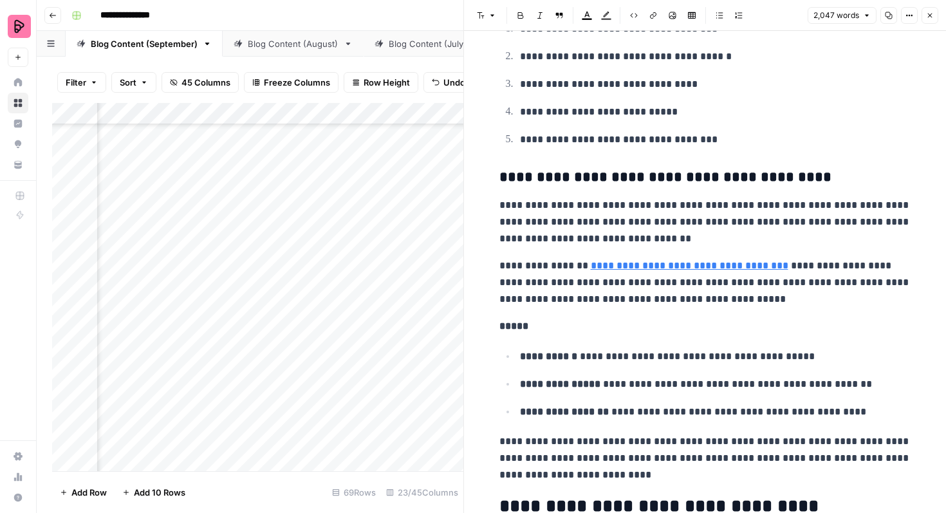
click at [726, 270] on link "**********" at bounding box center [690, 266] width 198 height 10
click at [732, 304] on p "**********" at bounding box center [705, 282] width 412 height 50
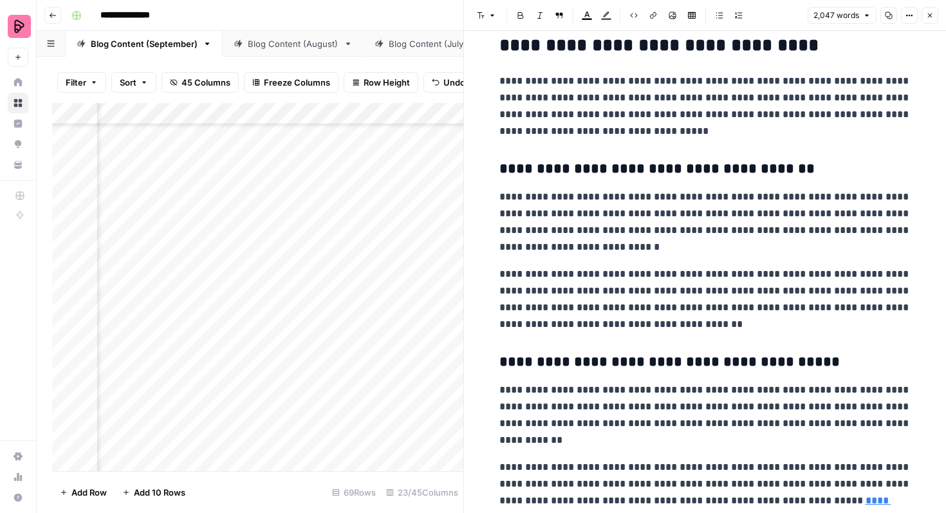
scroll to position [1666, 0]
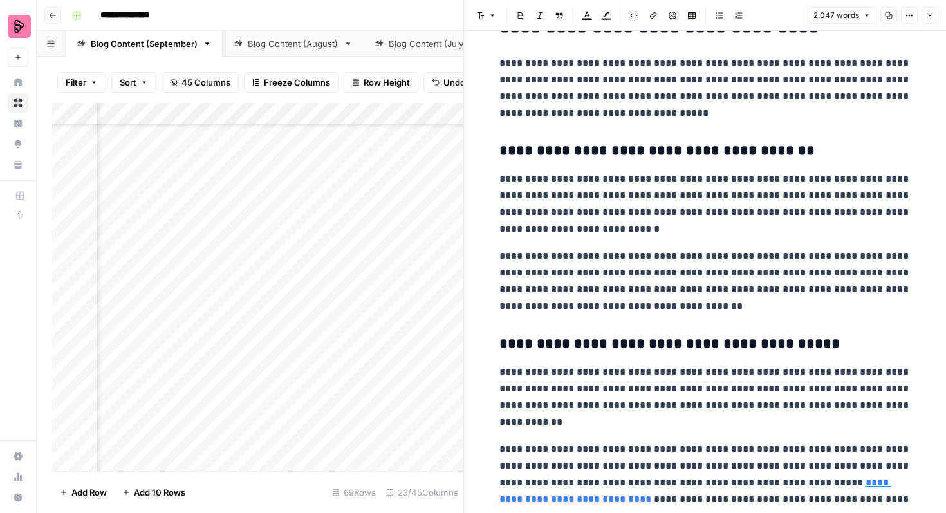
click at [732, 297] on p "**********" at bounding box center [705, 281] width 412 height 67
type input "%"
click at [877, 21] on icon "button" at bounding box center [877, 20] width 5 height 5
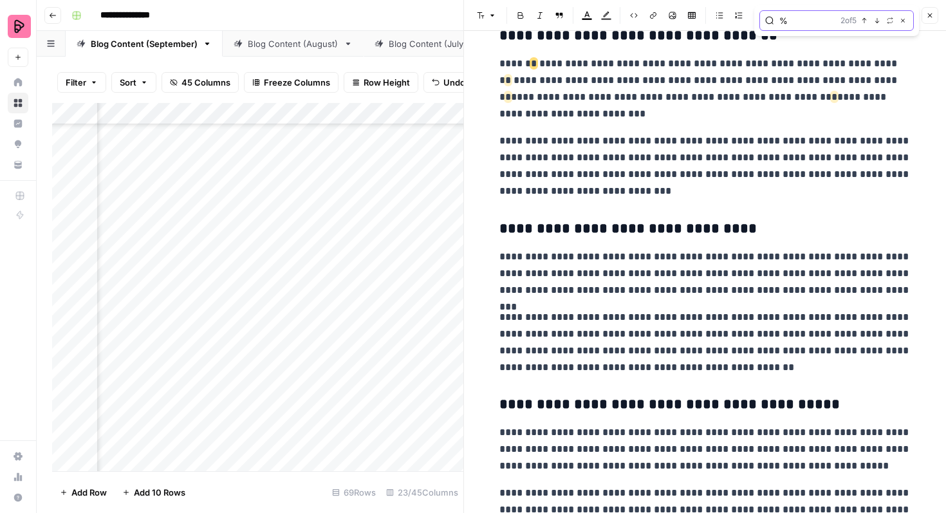
scroll to position [2552, 0]
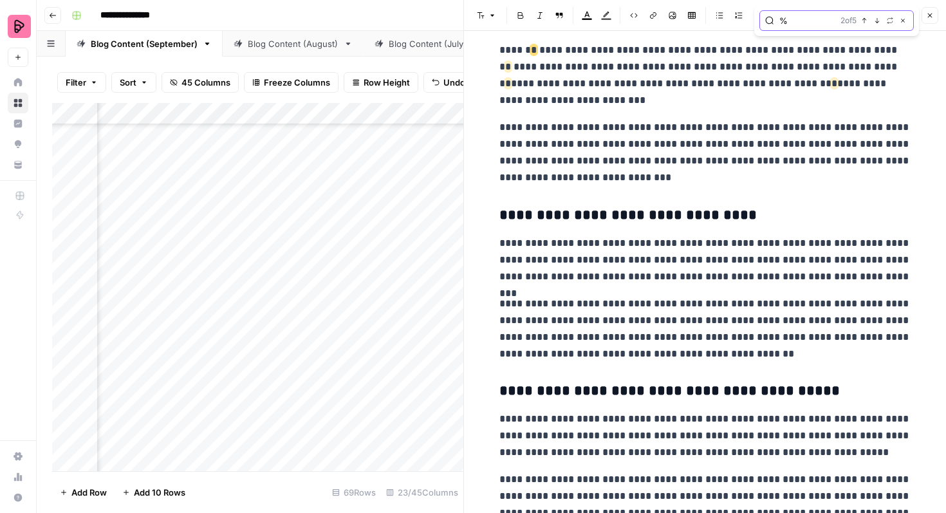
click at [875, 21] on icon "button" at bounding box center [877, 20] width 5 height 5
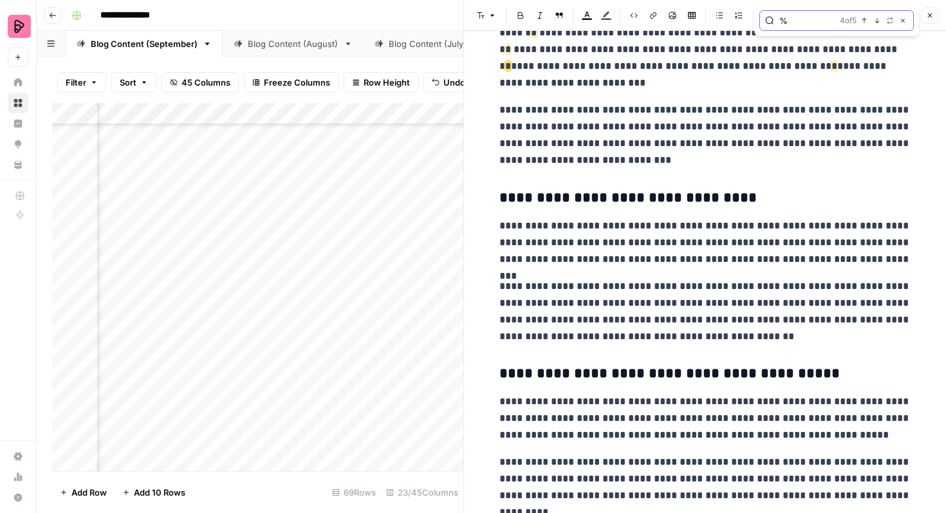
click at [875, 21] on icon "button" at bounding box center [877, 20] width 5 height 5
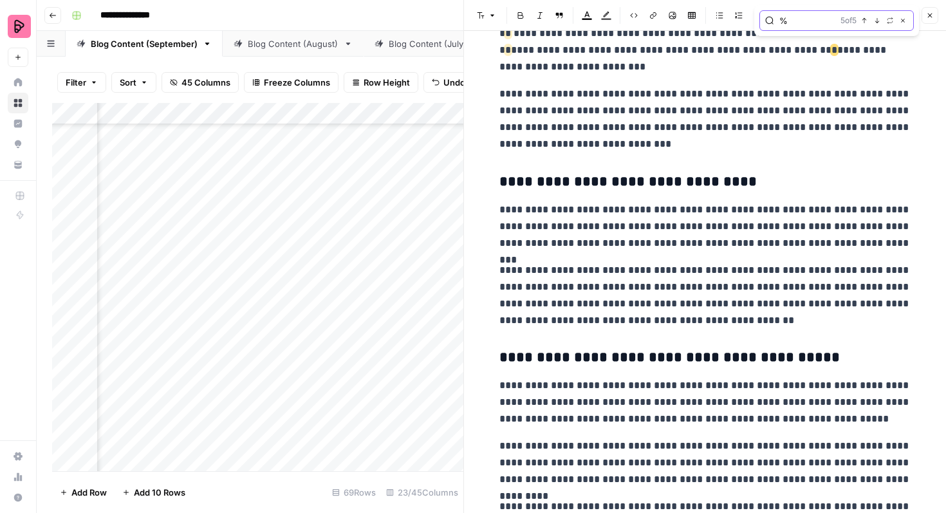
click at [875, 21] on icon "button" at bounding box center [877, 20] width 5 height 5
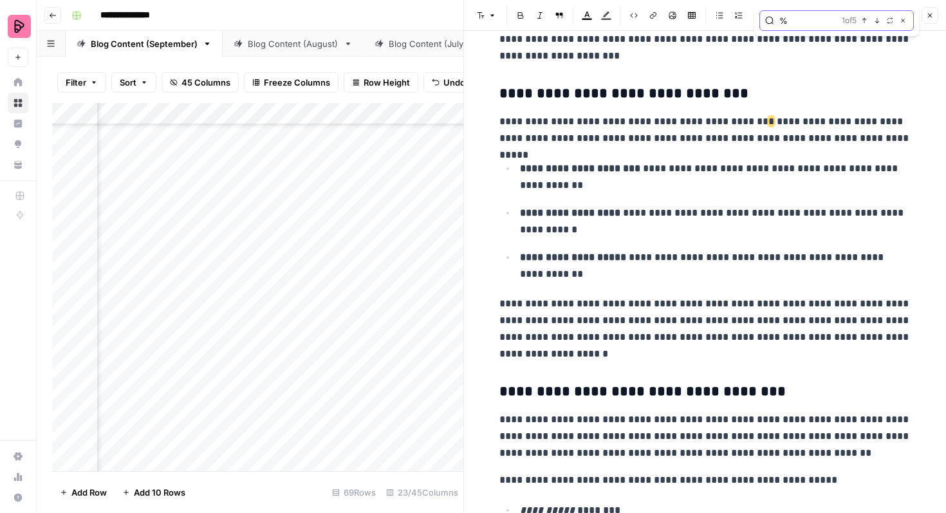
scroll to position [590, 0]
click at [928, 14] on icon "button" at bounding box center [930, 16] width 5 height 5
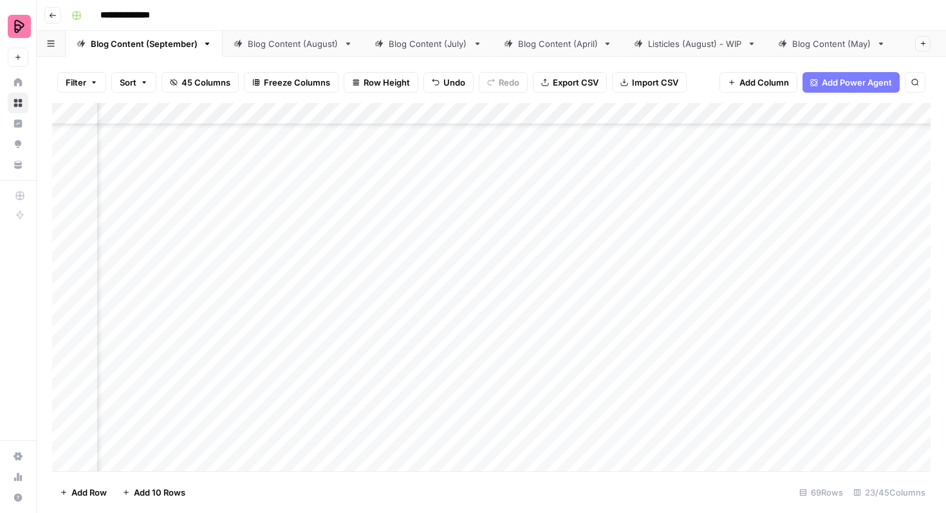
scroll to position [1911, 467]
click at [437, 366] on div "Add Column" at bounding box center [491, 287] width 878 height 368
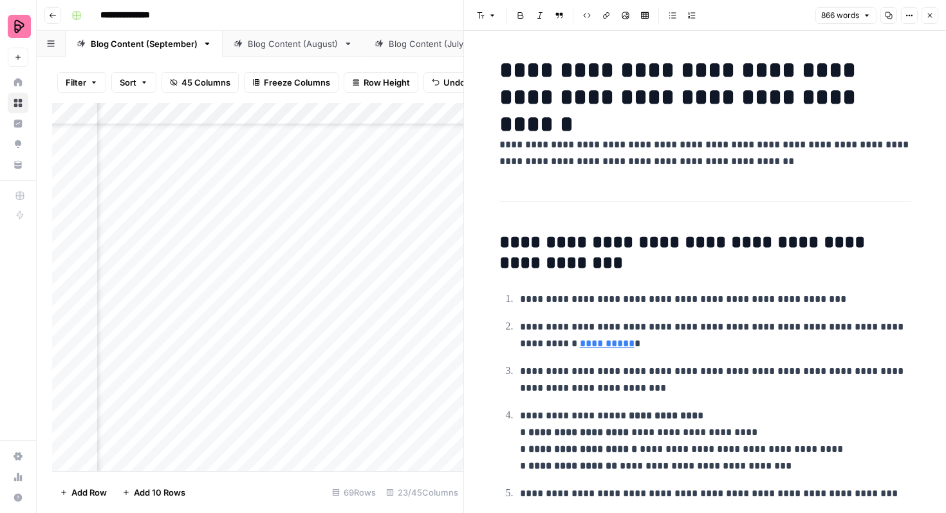
click at [808, 298] on p "**********" at bounding box center [715, 299] width 391 height 17
type input "gen z"
click at [877, 37] on button "Next Match" at bounding box center [877, 33] width 10 height 10
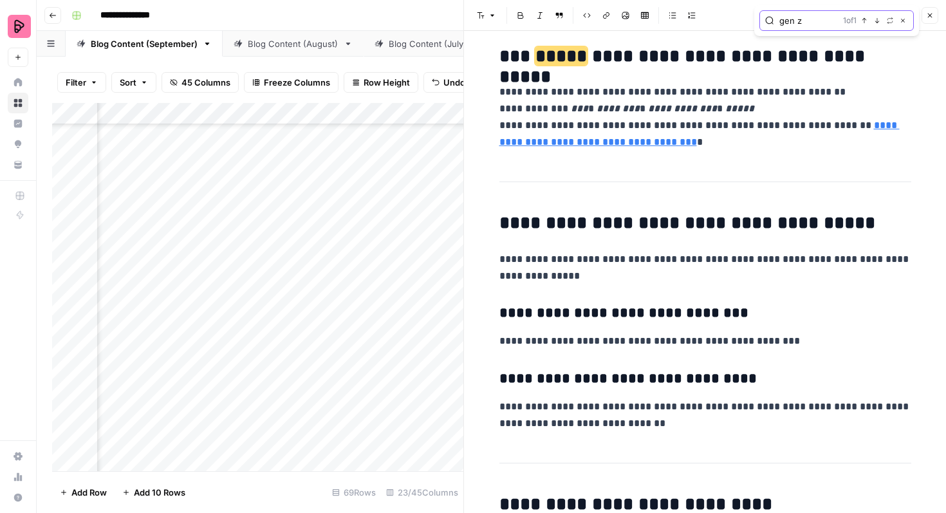
scroll to position [1751, 0]
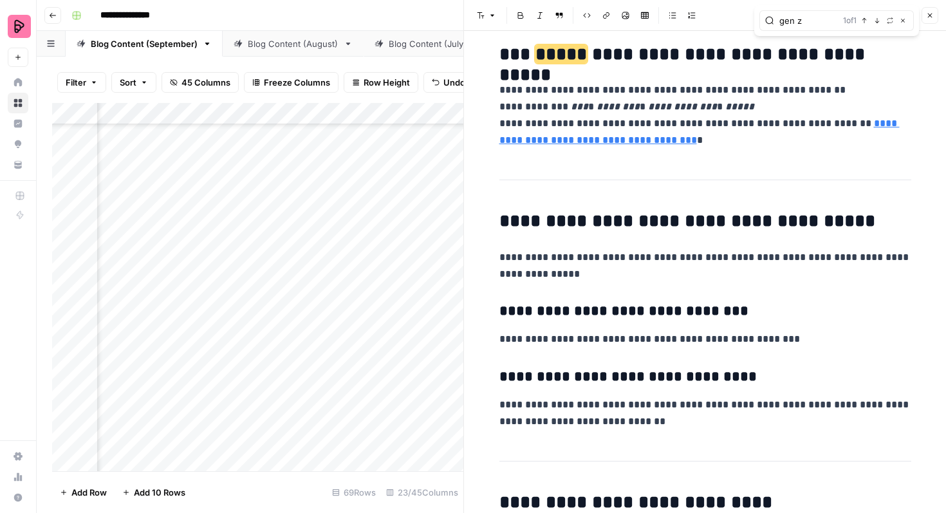
click at [923, 16] on button "Close" at bounding box center [930, 15] width 17 height 17
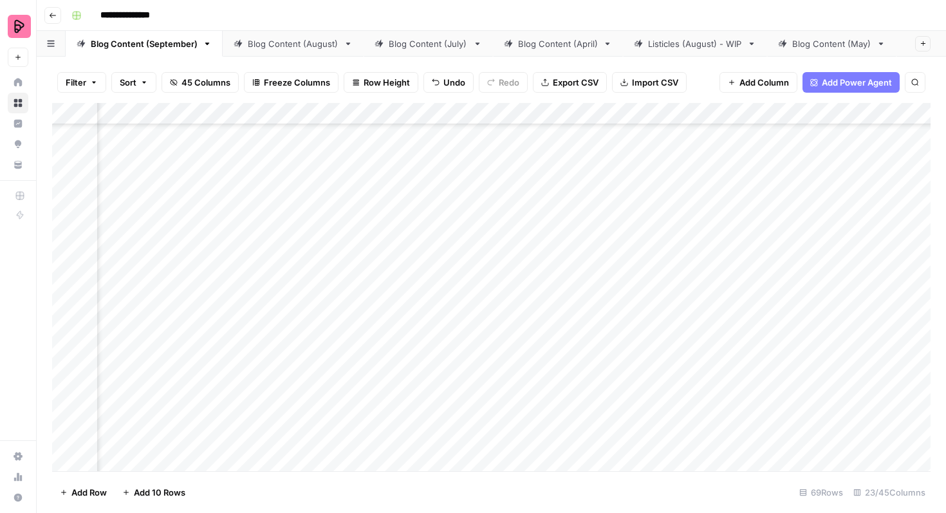
click at [630, 365] on div "Add Column" at bounding box center [491, 287] width 878 height 368
click at [626, 397] on div "Add Column" at bounding box center [491, 287] width 878 height 368
